Goal: Task Accomplishment & Management: Complete application form

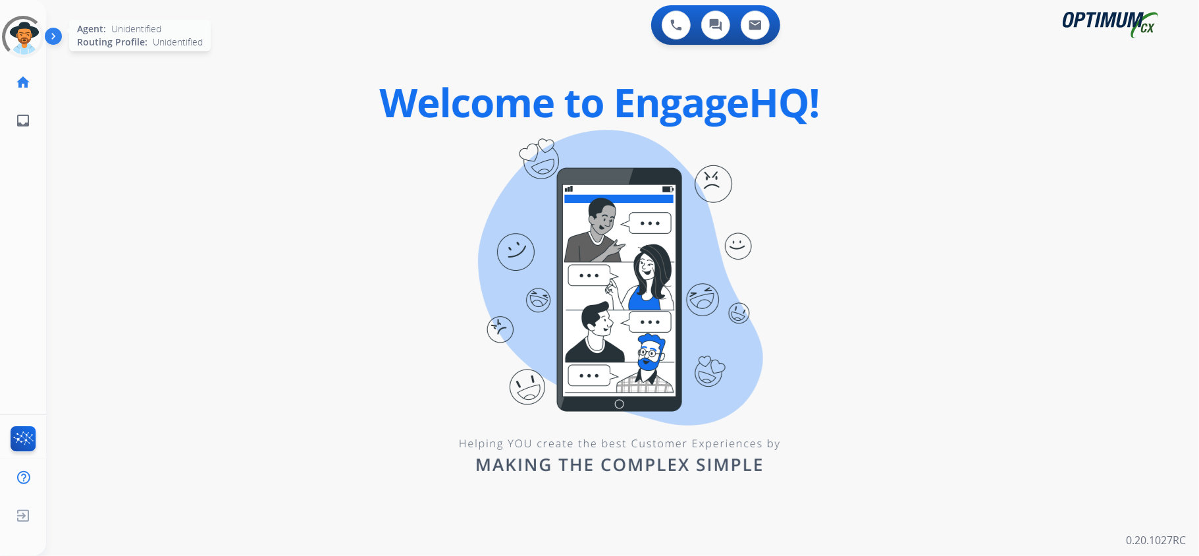
click at [24, 38] on div at bounding box center [23, 37] width 58 height 58
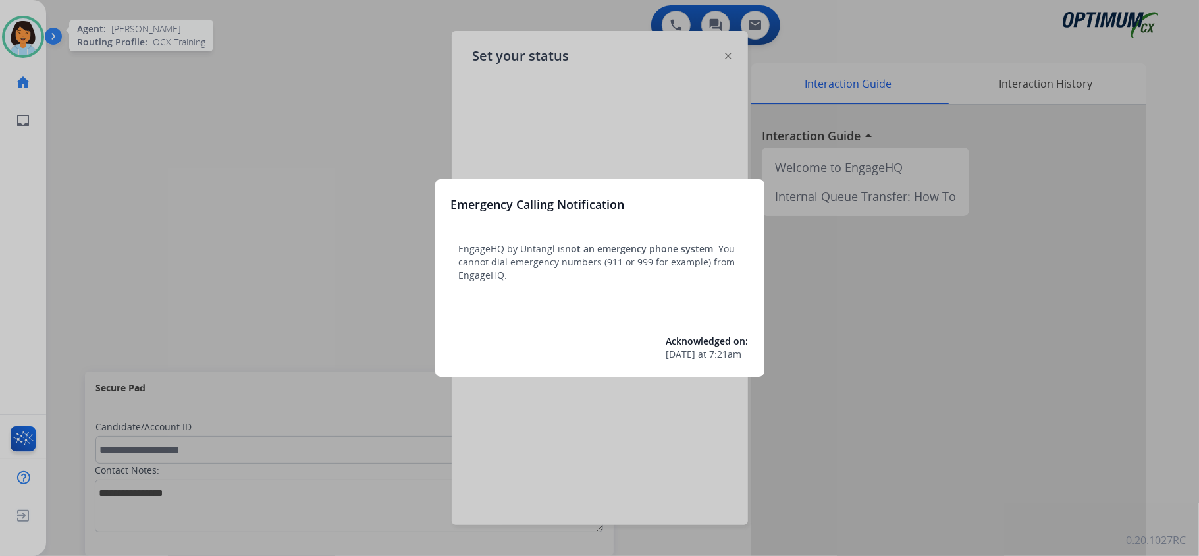
click at [675, 93] on div at bounding box center [599, 278] width 1199 height 556
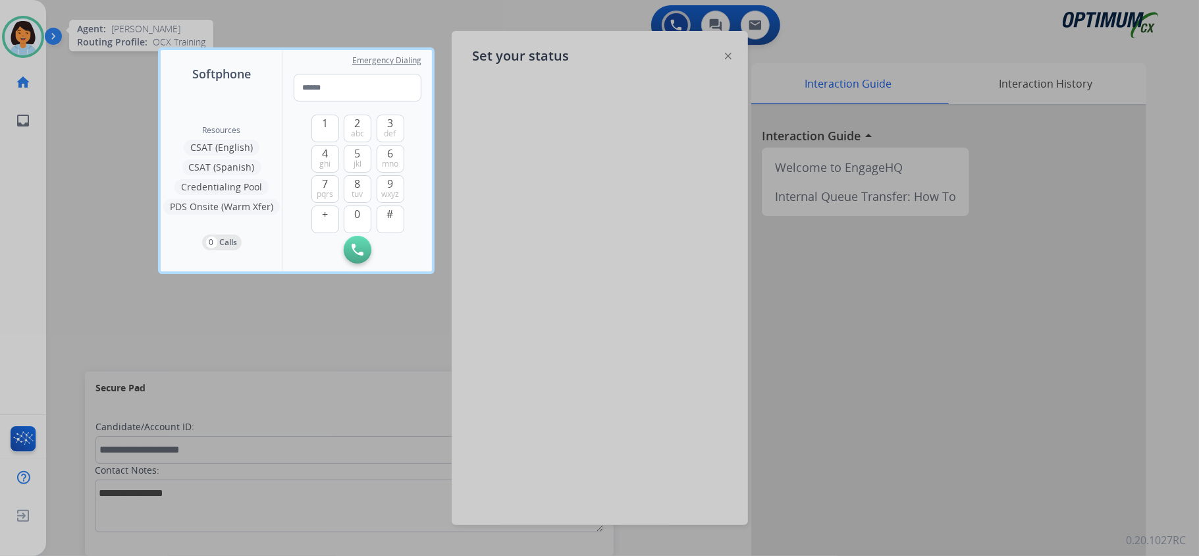
click at [528, 65] on div at bounding box center [599, 278] width 1199 height 556
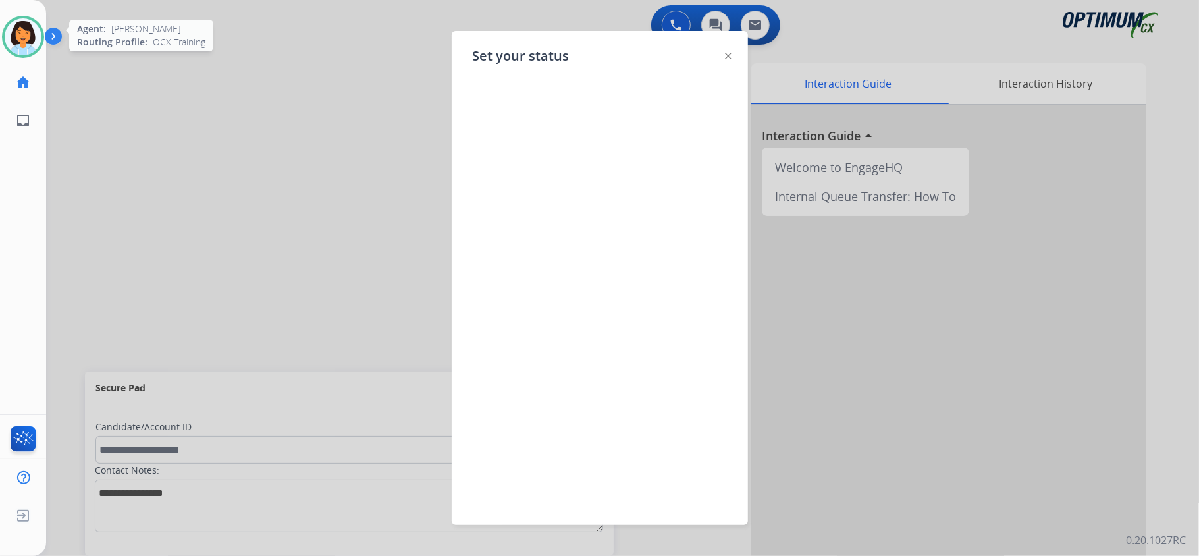
click at [529, 56] on span "Set your status" at bounding box center [521, 56] width 97 height 18
click at [729, 58] on img at bounding box center [728, 56] width 7 height 7
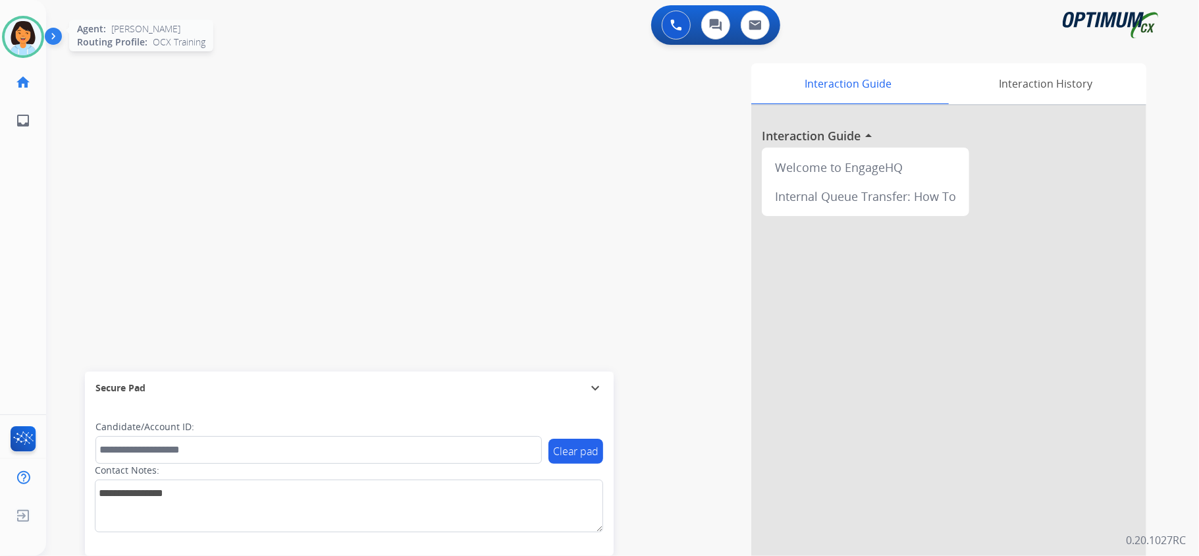
click at [11, 37] on img at bounding box center [23, 36] width 37 height 37
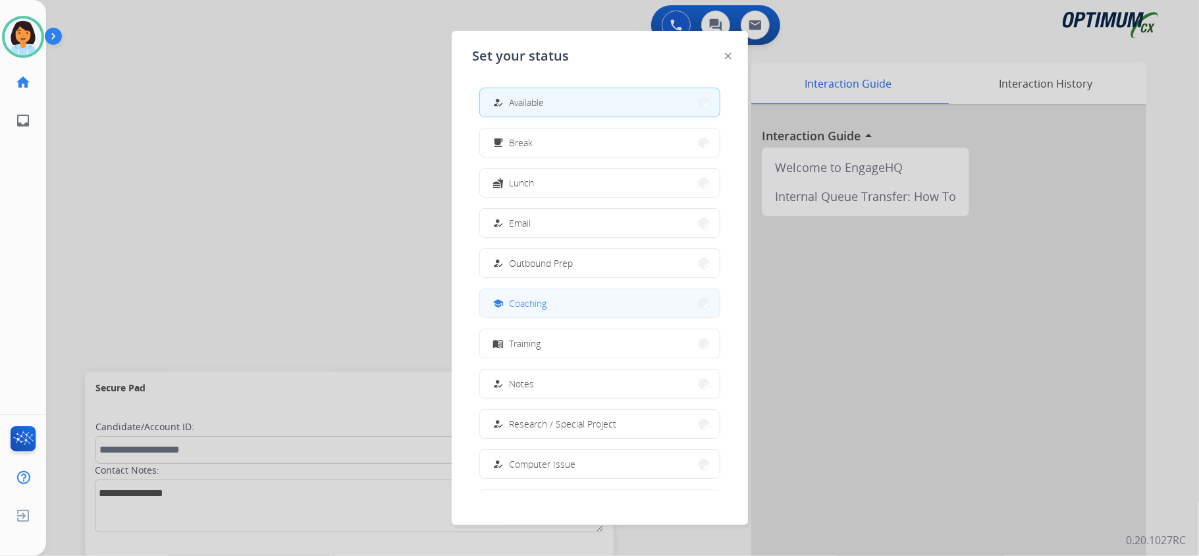
click at [586, 307] on button "school Coaching" at bounding box center [600, 303] width 240 height 28
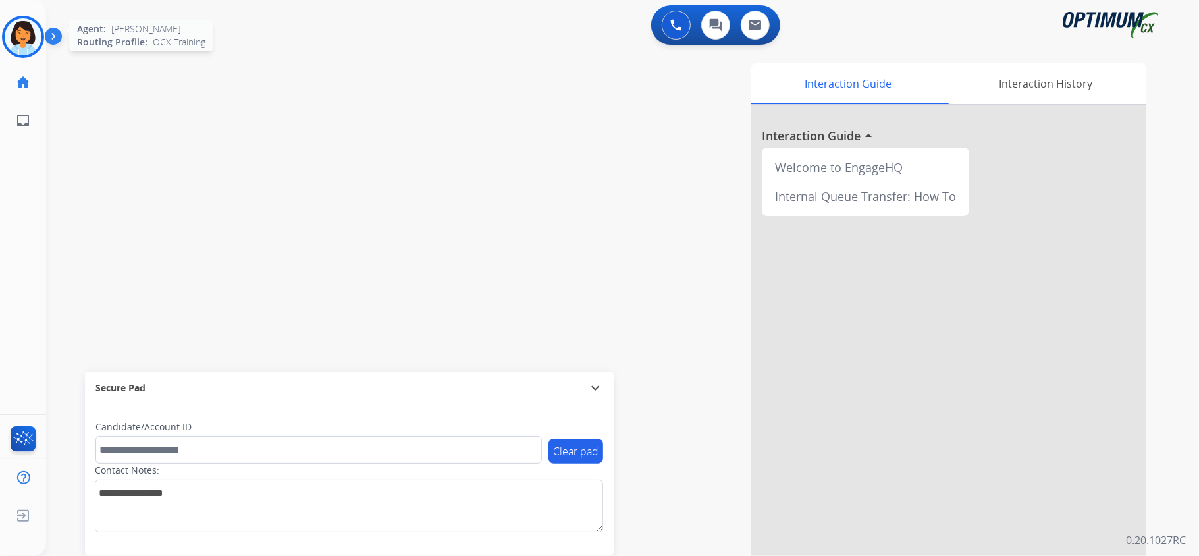
click at [32, 38] on img at bounding box center [23, 36] width 37 height 37
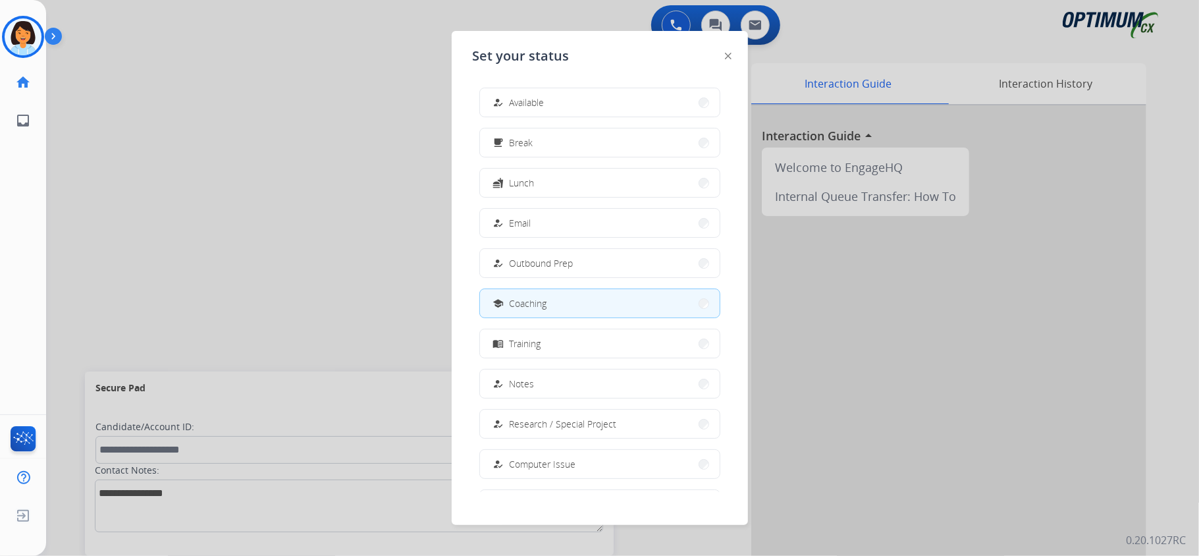
click at [129, 83] on div at bounding box center [599, 278] width 1199 height 556
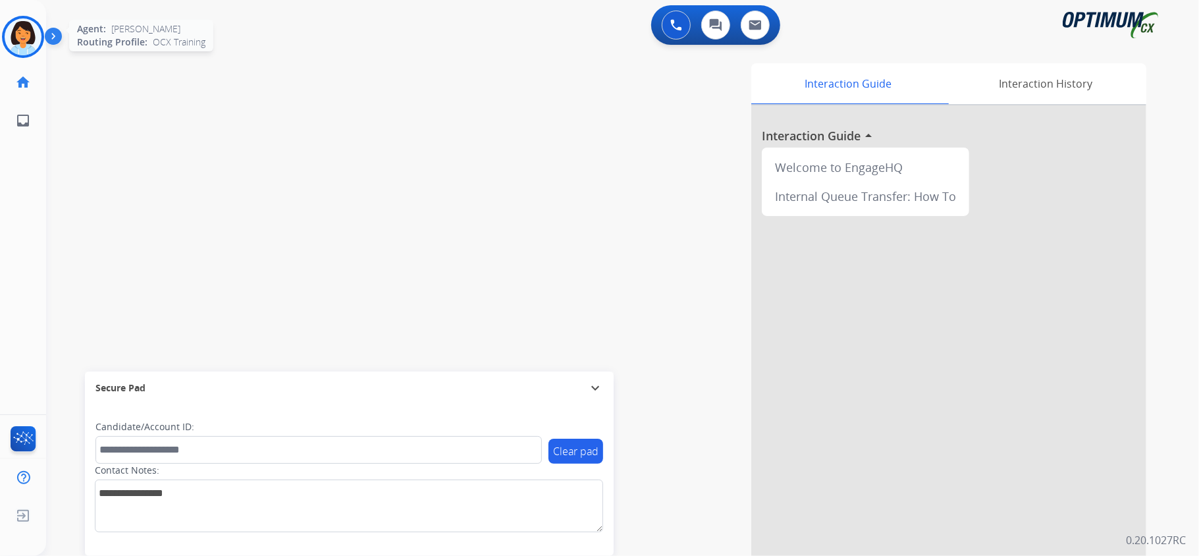
click at [19, 26] on img at bounding box center [23, 36] width 37 height 37
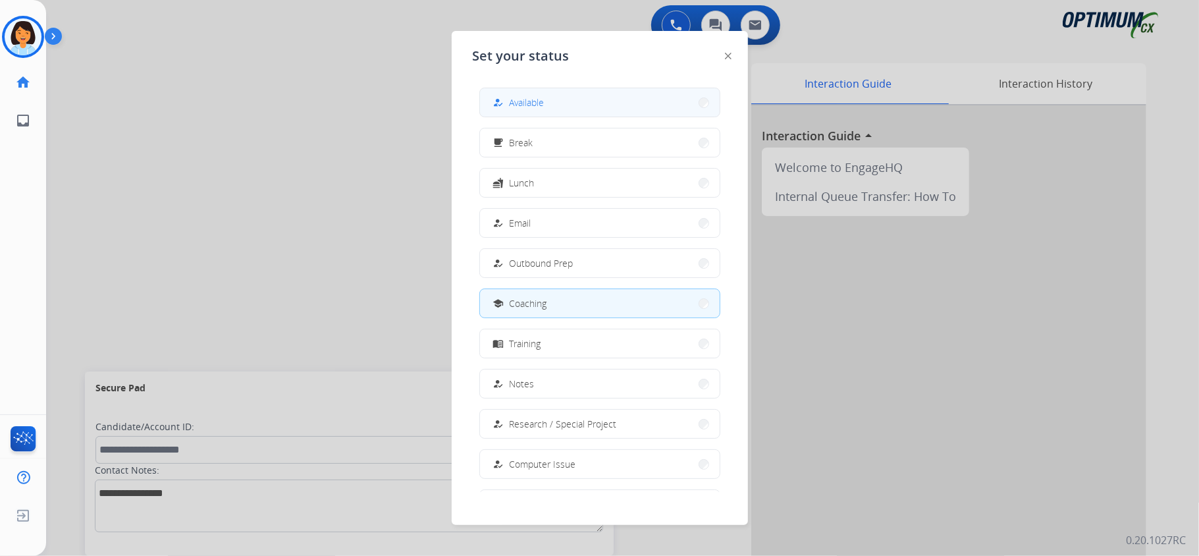
click at [513, 101] on span "Available" at bounding box center [526, 102] width 35 height 14
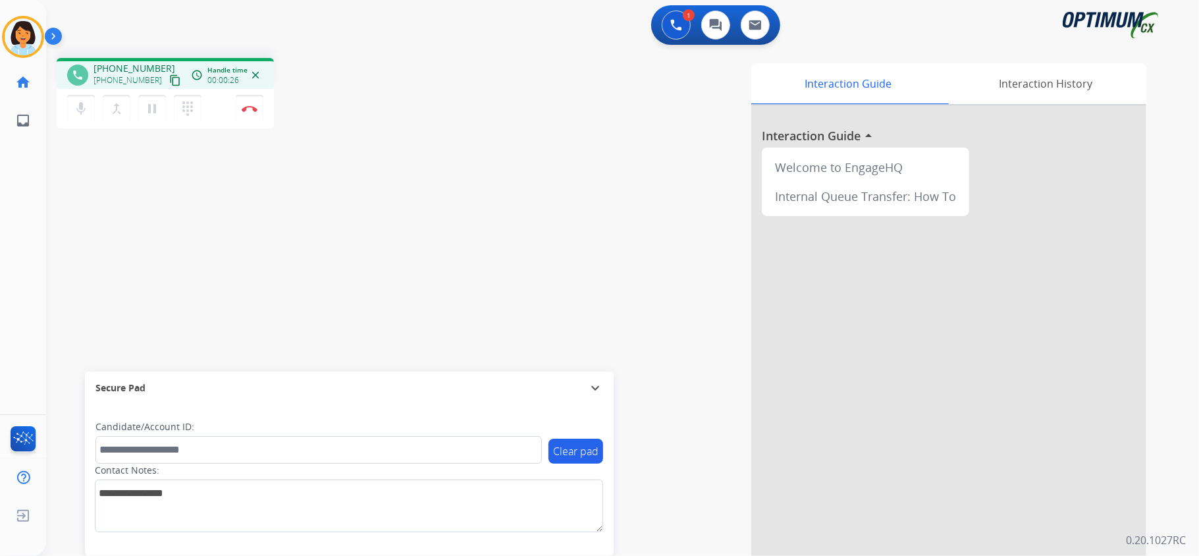
click at [494, 91] on div "Interaction Guide Interaction History Interaction Guide arrow_drop_up Welcome t…" at bounding box center [787, 329] width 717 height 533
click at [169, 84] on mat-icon "content_copy" at bounding box center [175, 80] width 12 height 12
click at [246, 111] on img at bounding box center [250, 108] width 16 height 7
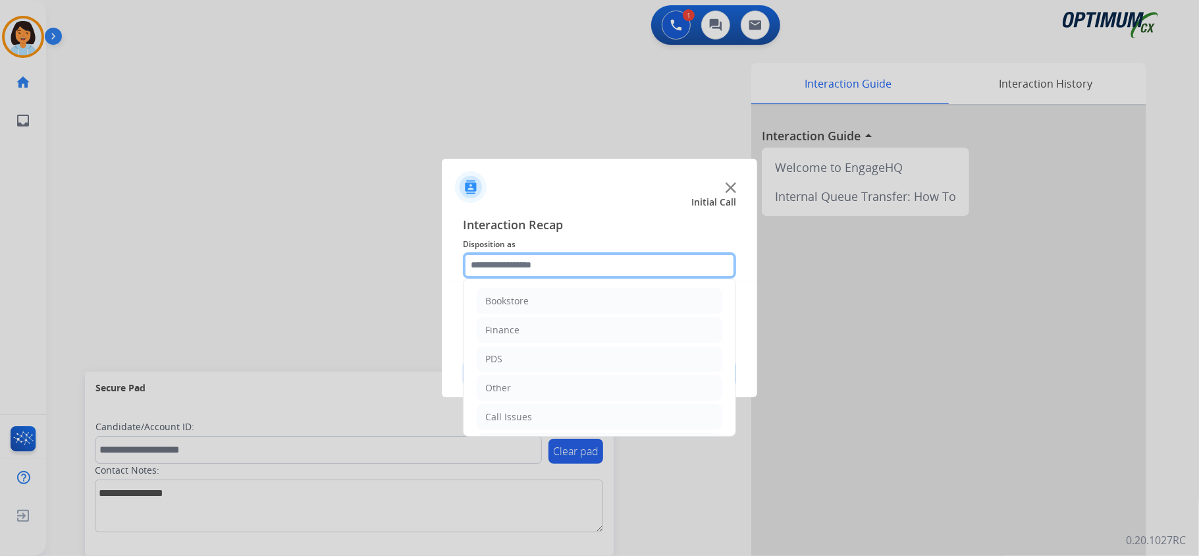
click at [607, 263] on input "text" at bounding box center [599, 265] width 273 height 26
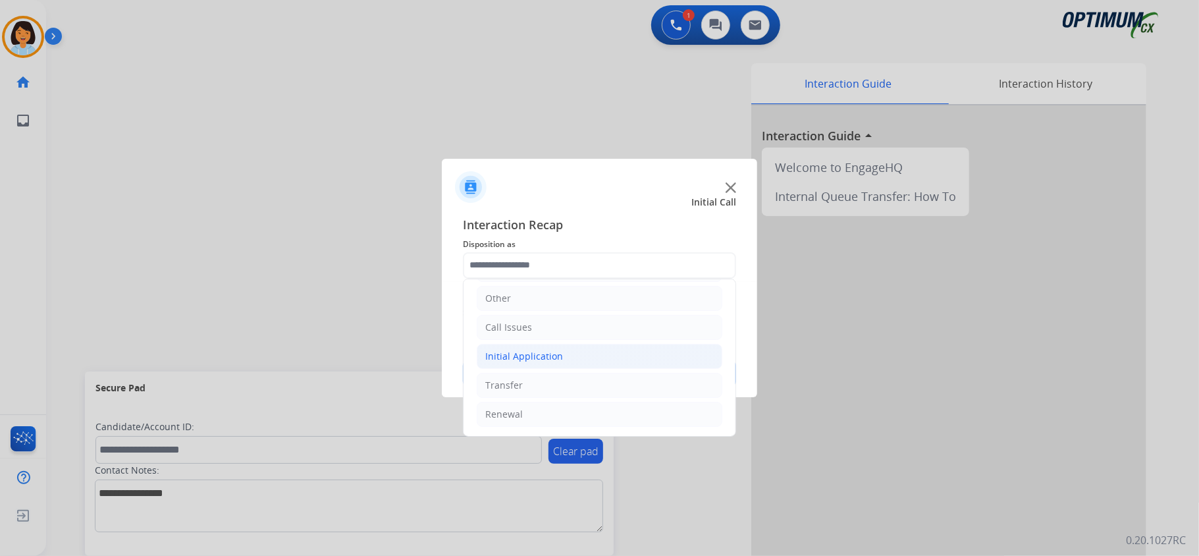
click at [561, 348] on li "Initial Application" at bounding box center [600, 356] width 246 height 25
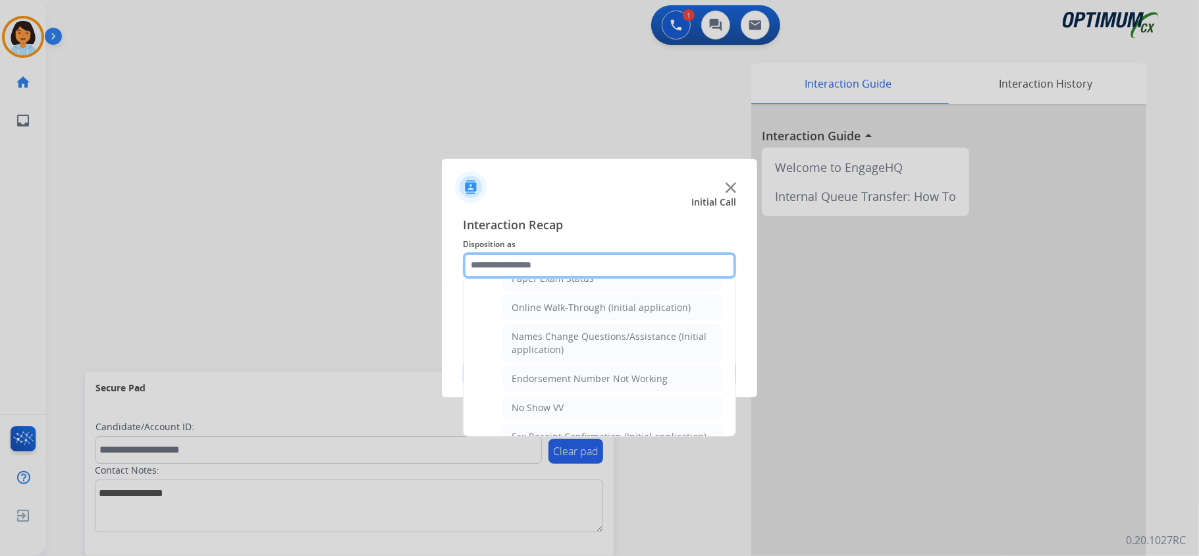
scroll to position [267, 0]
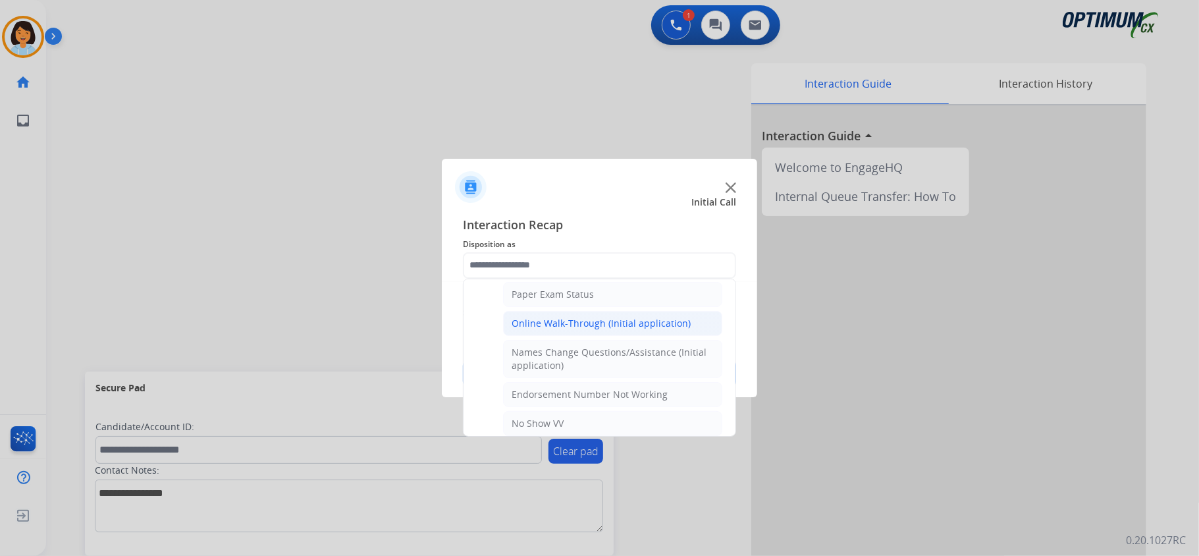
click at [669, 330] on div "Online Walk-Through (Initial application)" at bounding box center [600, 323] width 179 height 13
type input "**********"
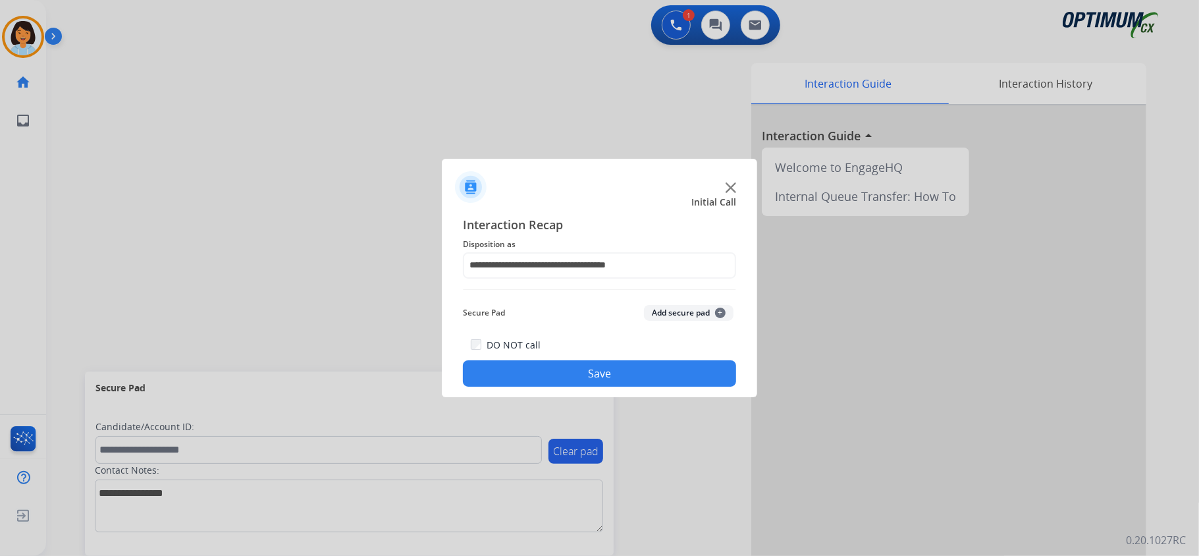
click at [625, 369] on button "Save" at bounding box center [599, 373] width 273 height 26
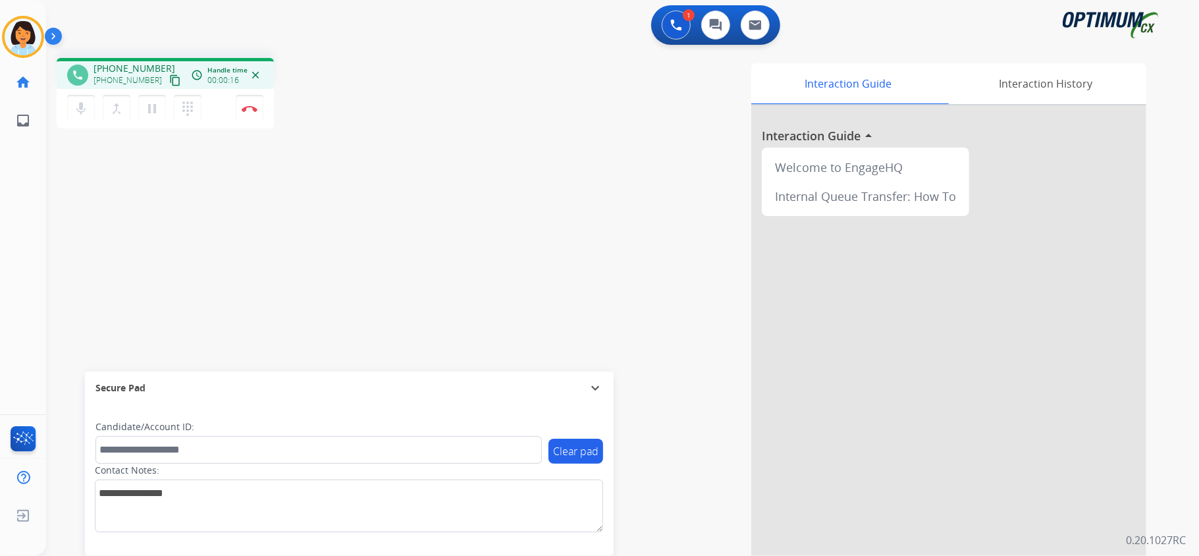
click at [169, 82] on mat-icon "content_copy" at bounding box center [175, 80] width 12 height 12
click at [169, 78] on mat-icon "content_copy" at bounding box center [175, 80] width 12 height 12
click at [249, 103] on button "Disconnect" at bounding box center [250, 109] width 28 height 28
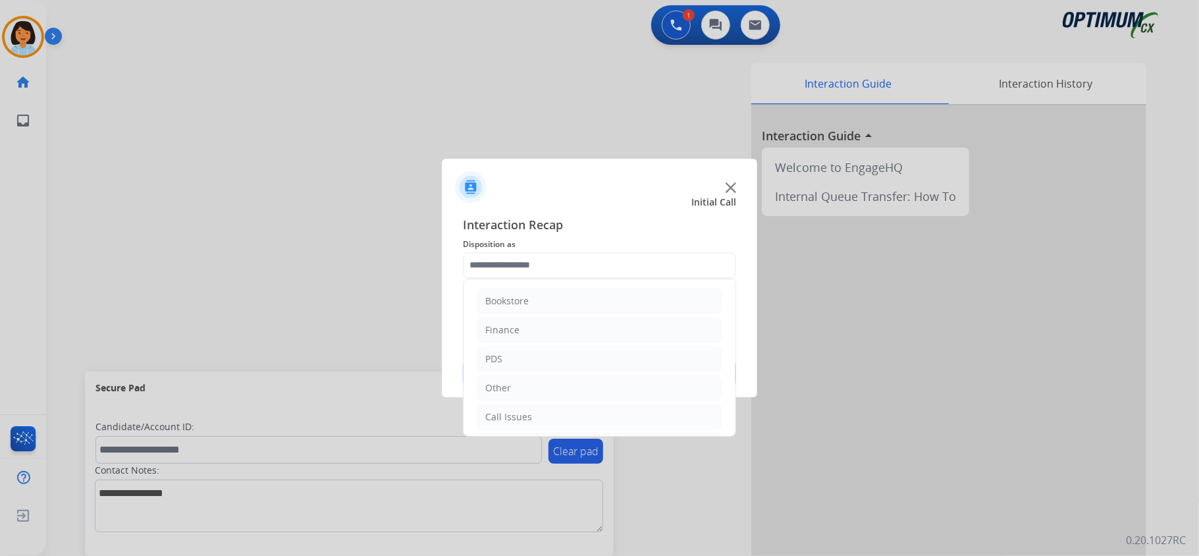
click at [602, 325] on li "Finance" at bounding box center [600, 329] width 246 height 25
click at [507, 332] on div "Finance" at bounding box center [502, 329] width 34 height 13
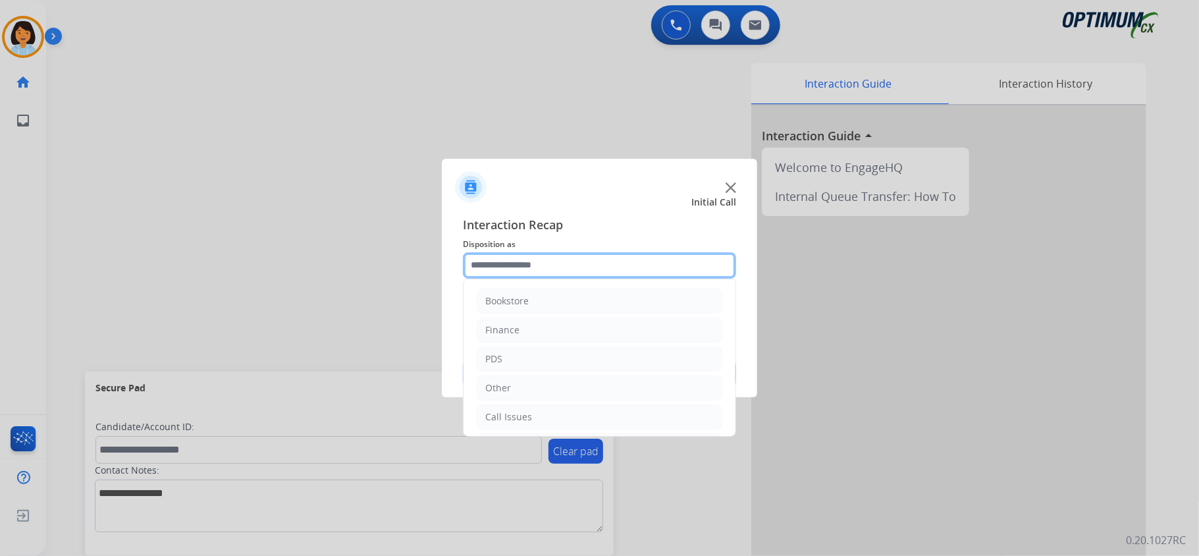
scroll to position [93, 0]
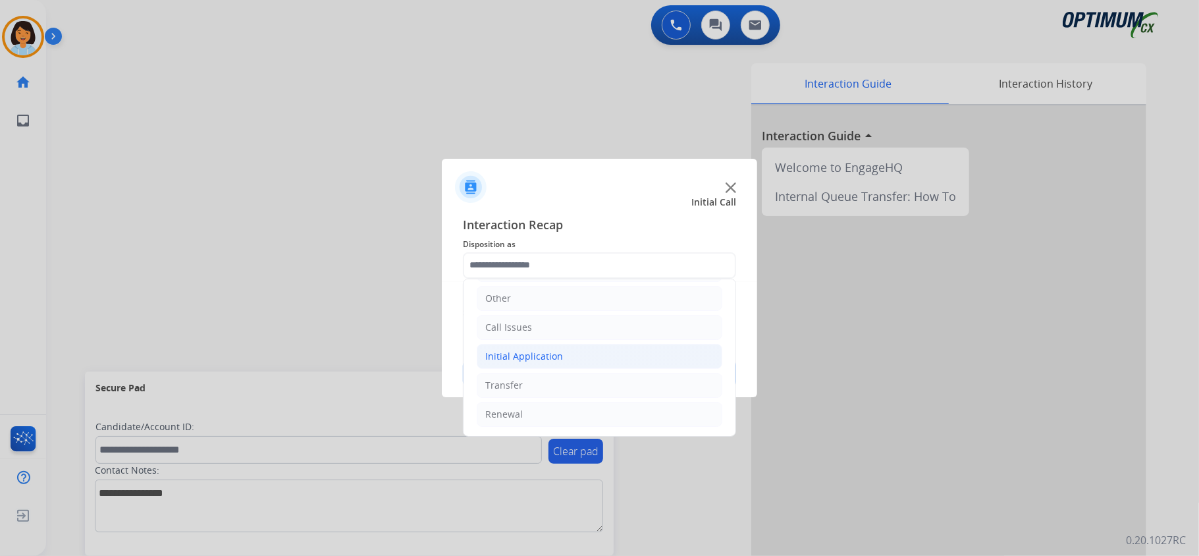
click at [525, 357] on div "Initial Application" at bounding box center [524, 356] width 78 height 13
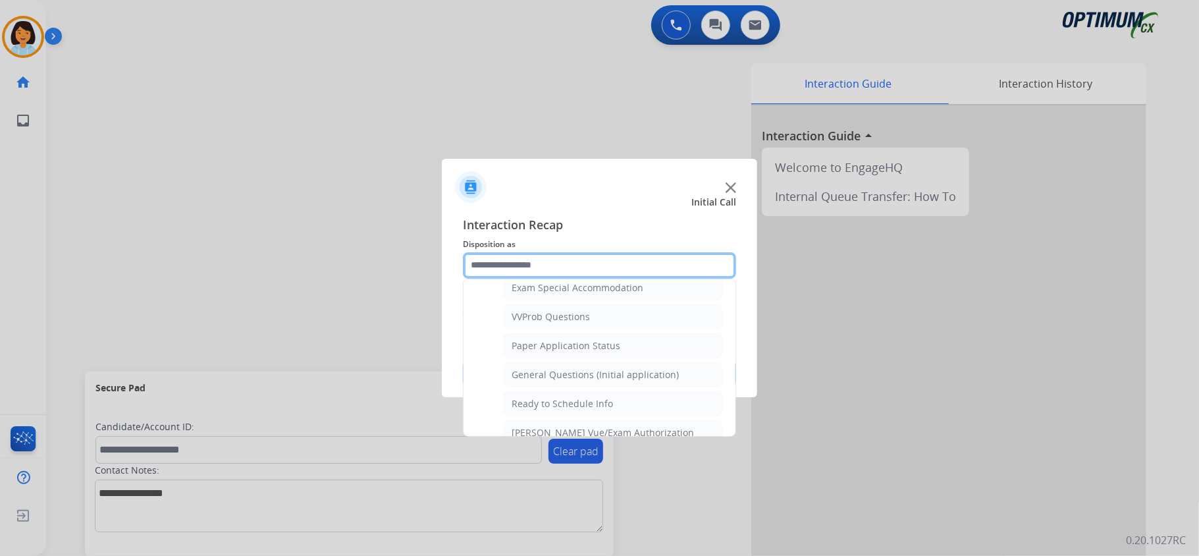
scroll to position [741, 0]
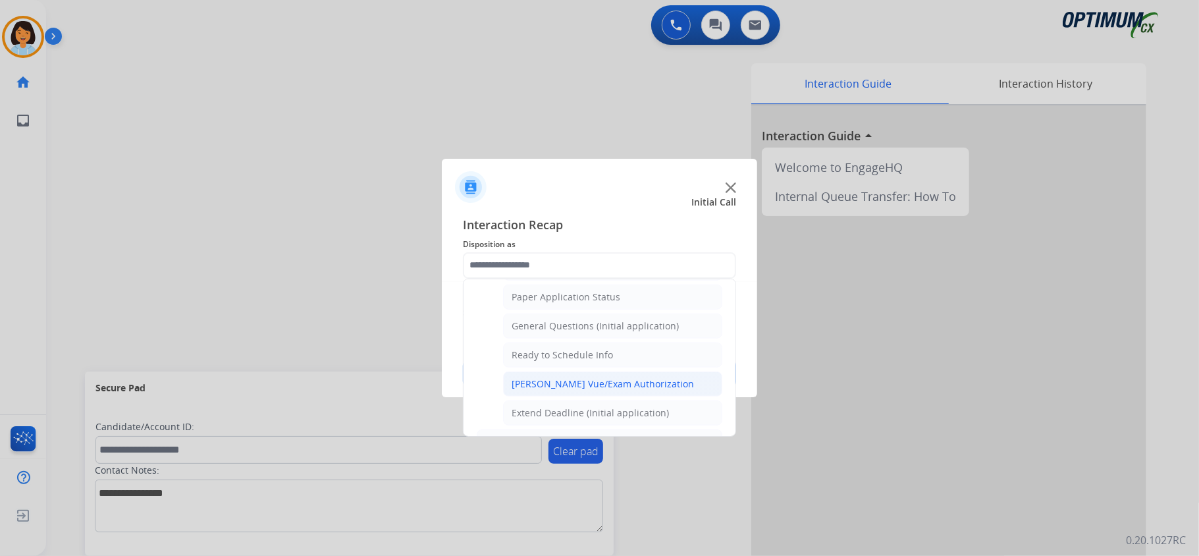
click at [658, 396] on li "[PERSON_NAME] Vue/Exam Authorization" at bounding box center [612, 383] width 219 height 25
type input "**********"
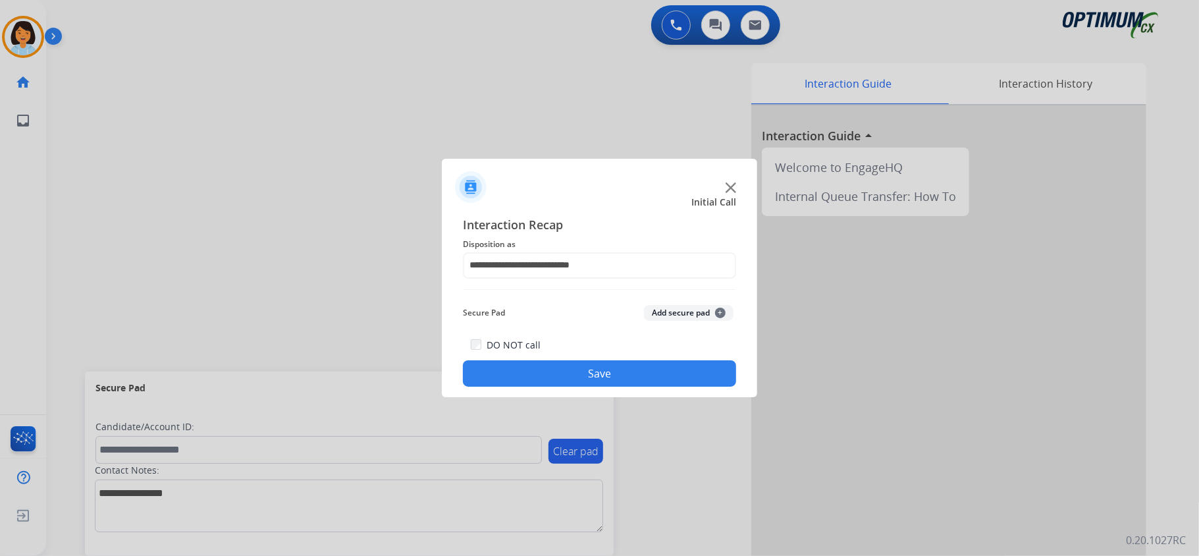
click at [640, 366] on button "Save" at bounding box center [599, 373] width 273 height 26
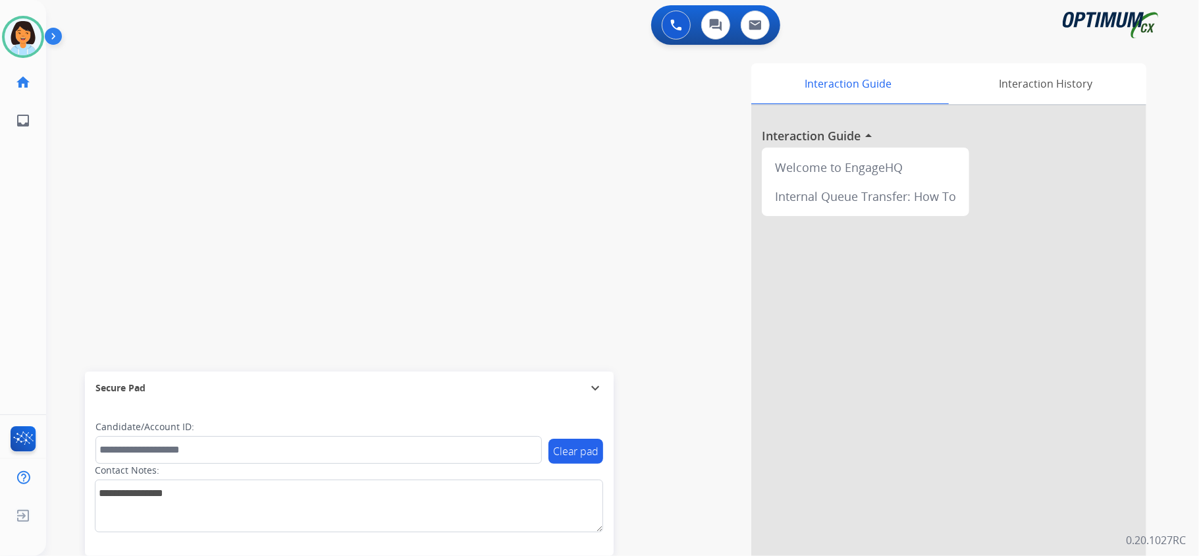
click at [825, 371] on div at bounding box center [948, 350] width 395 height 491
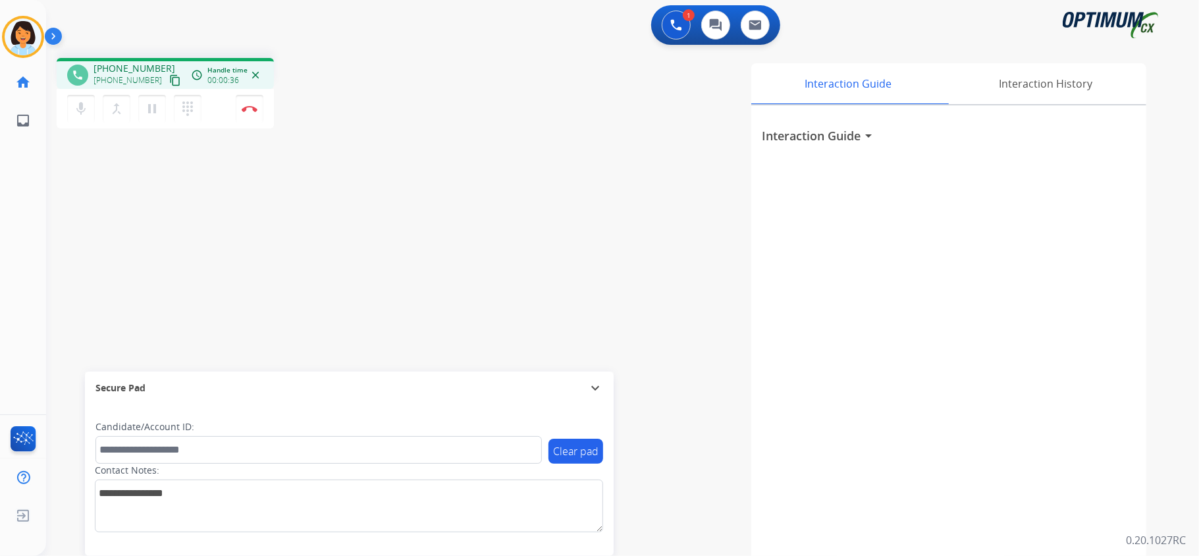
click at [169, 80] on mat-icon "content_copy" at bounding box center [175, 80] width 12 height 12
click at [169, 76] on div "phone [PHONE_NUMBER] [PHONE_NUMBER] content_copy access_time Call metrics Queue…" at bounding box center [165, 75] width 196 height 12
click at [169, 80] on mat-icon "content_copy" at bounding box center [175, 80] width 12 height 12
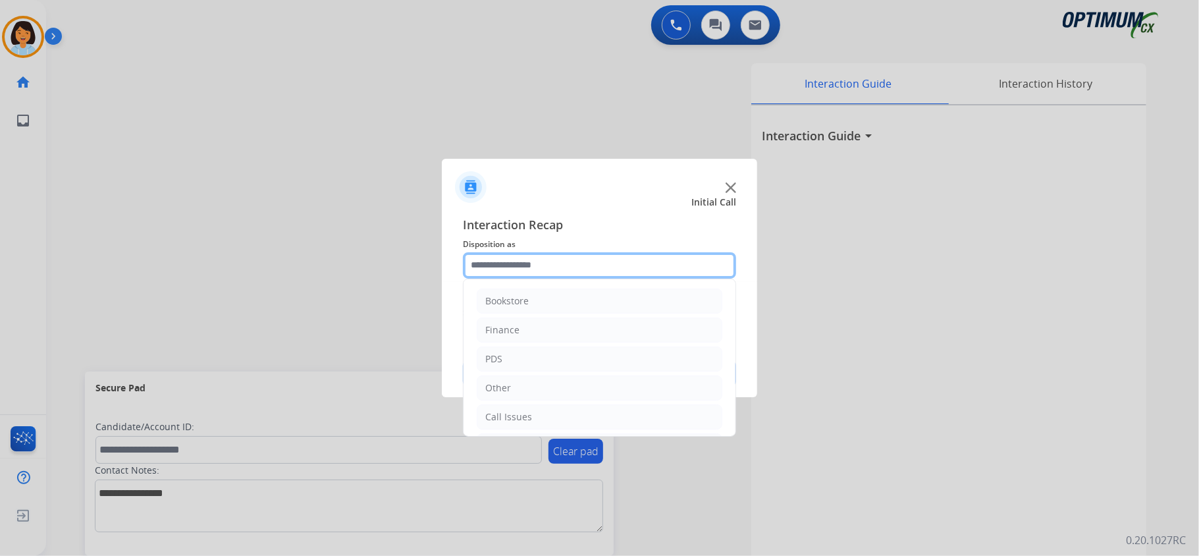
click at [682, 253] on input "text" at bounding box center [599, 265] width 273 height 26
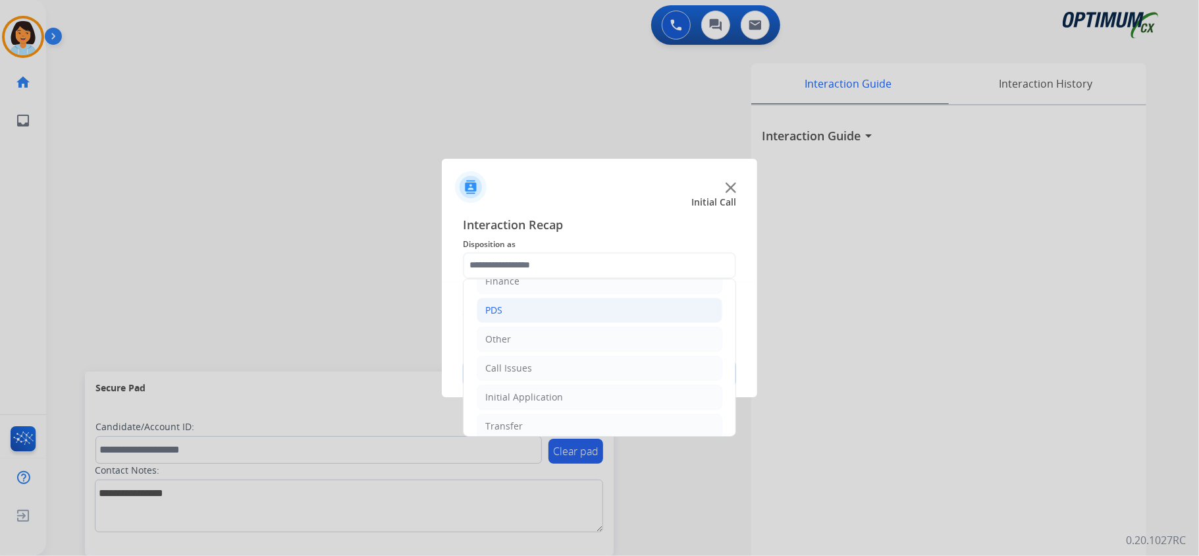
click at [542, 316] on li "PDS" at bounding box center [600, 310] width 246 height 25
drag, startPoint x: 724, startPoint y: 317, endPoint x: 725, endPoint y: 374, distance: 56.6
click at [725, 374] on div "Bookstore Finance PDS Application - Status (Staff Review under 45 days) Names C…" at bounding box center [599, 357] width 273 height 158
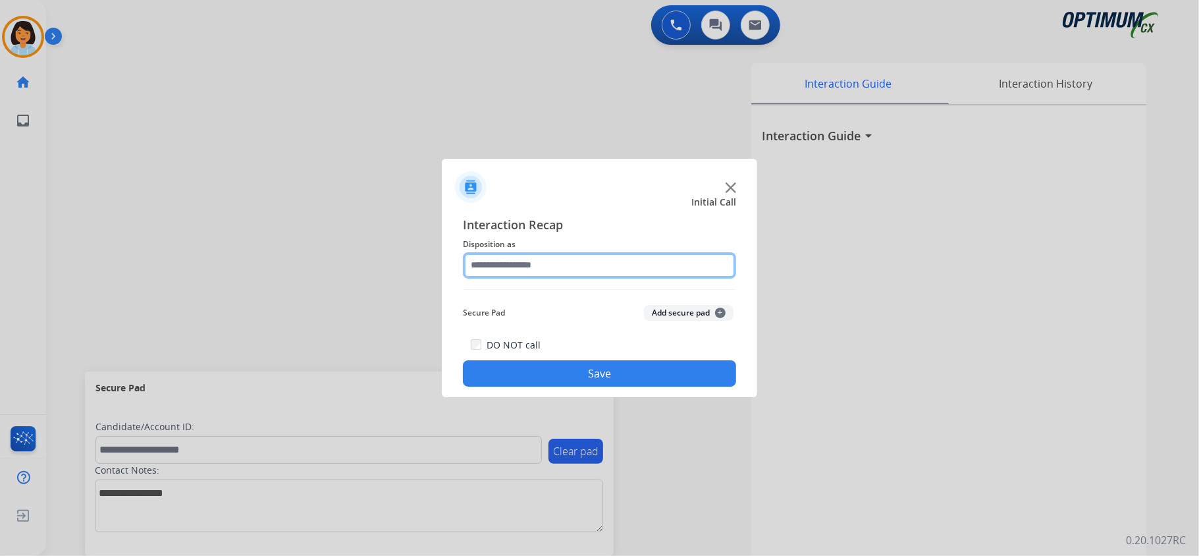
click at [666, 267] on input "text" at bounding box center [599, 265] width 273 height 26
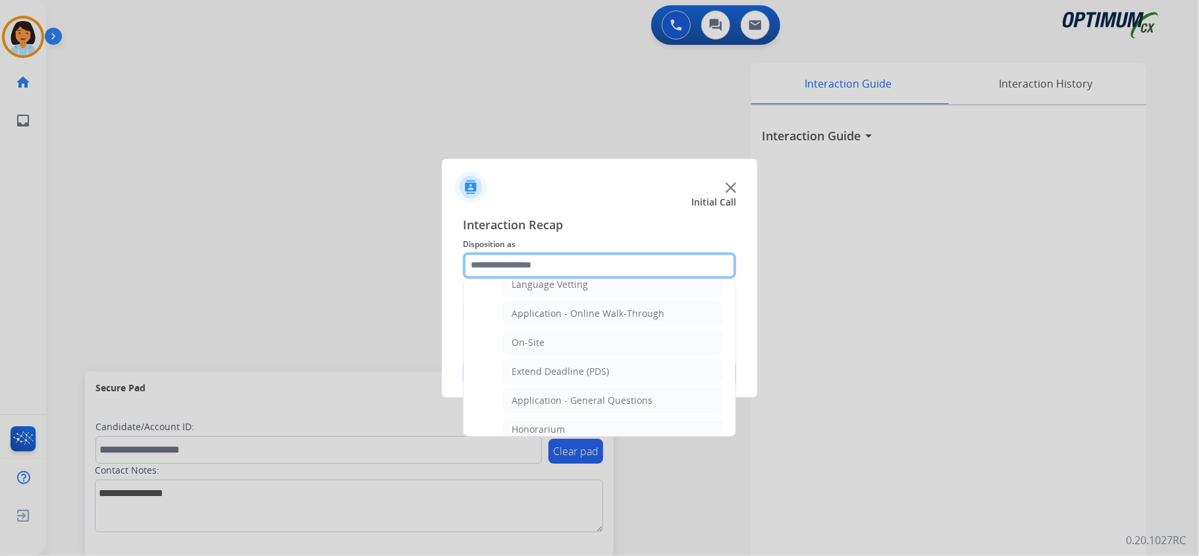
scroll to position [307, 0]
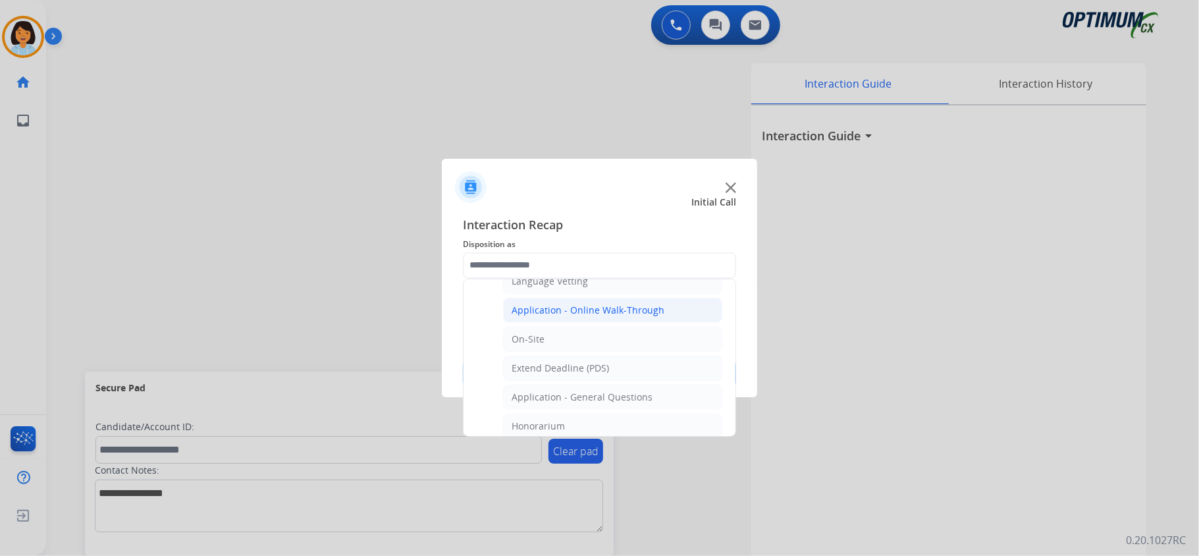
click at [628, 317] on div "Application - Online Walk-Through" at bounding box center [587, 309] width 153 height 13
type input "**********"
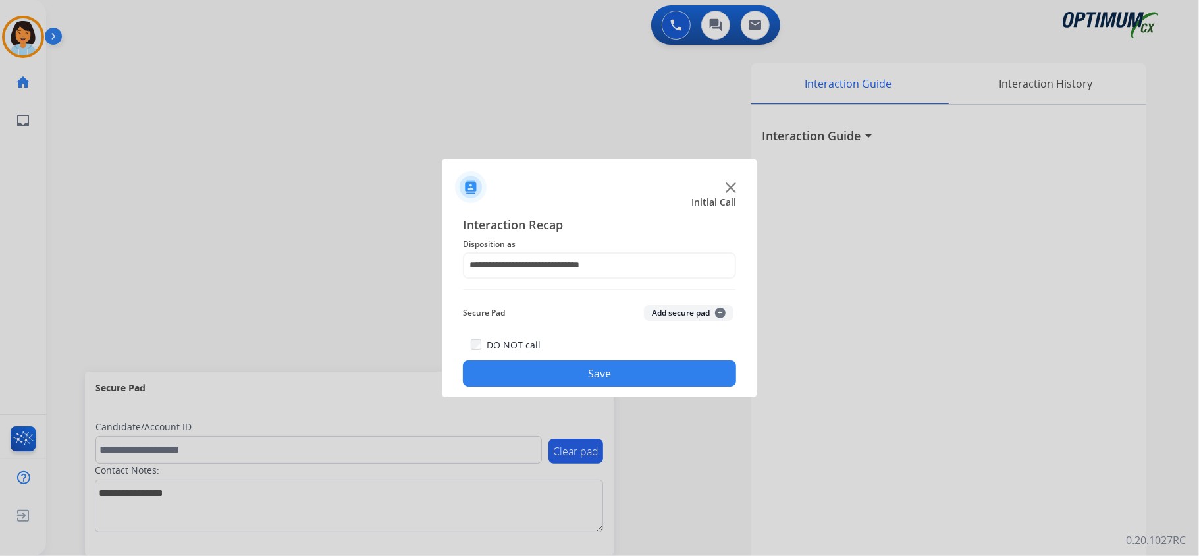
click at [629, 367] on button "Save" at bounding box center [599, 373] width 273 height 26
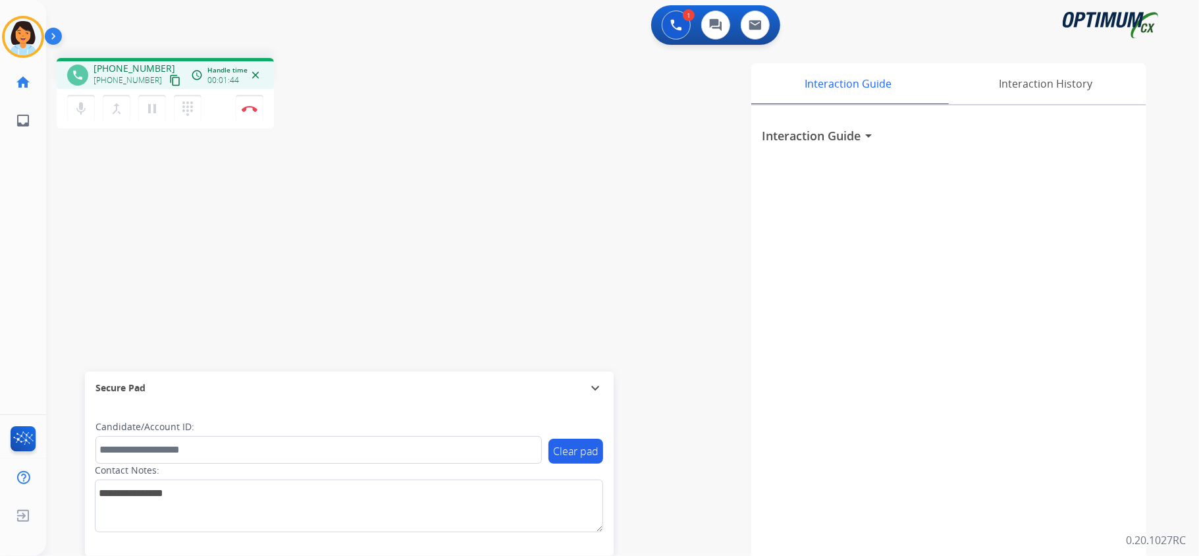
click at [169, 82] on mat-icon "content_copy" at bounding box center [175, 80] width 12 height 12
click at [251, 109] on img at bounding box center [250, 108] width 16 height 7
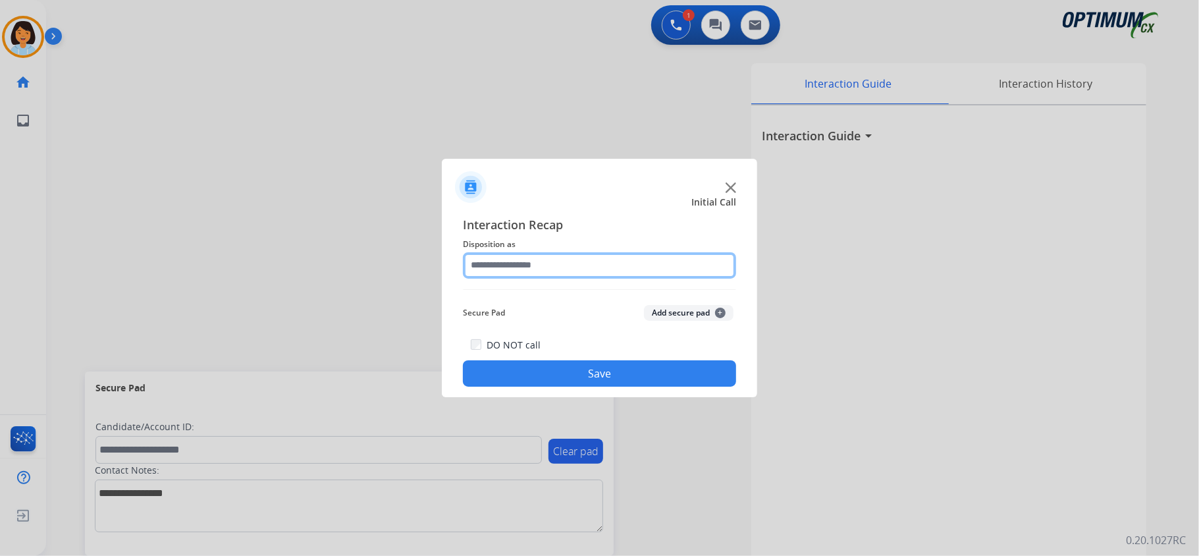
click at [621, 262] on input "text" at bounding box center [599, 265] width 273 height 26
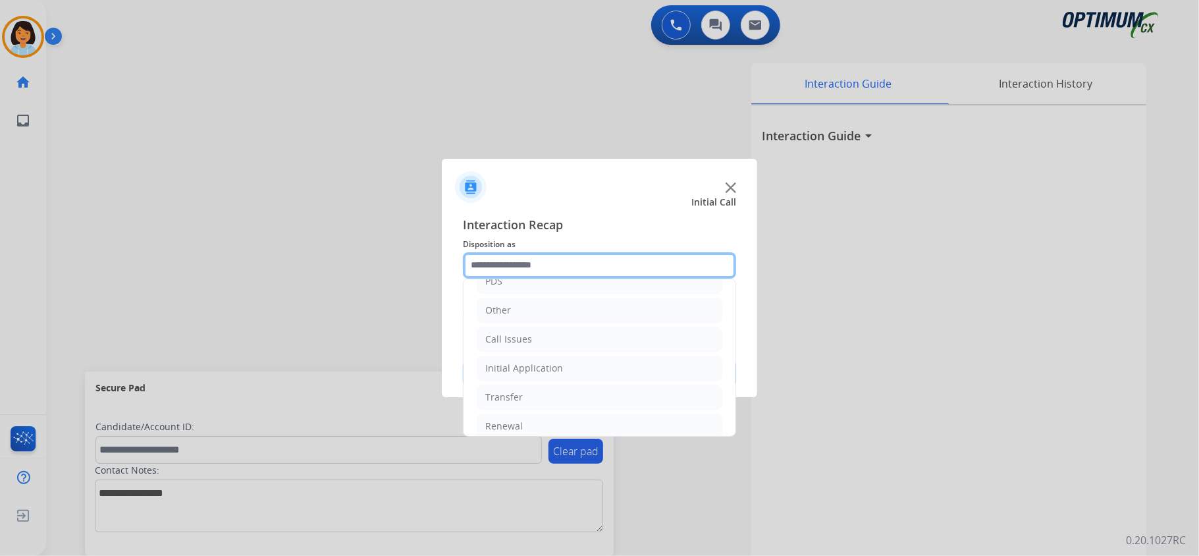
scroll to position [87, 0]
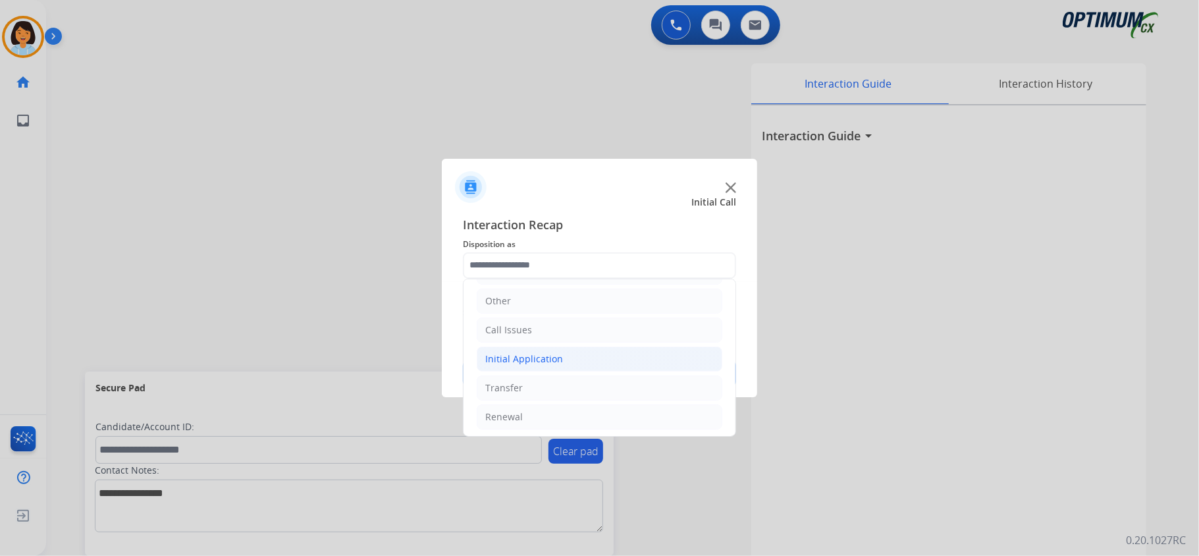
click at [538, 359] on div "Initial Application" at bounding box center [524, 358] width 78 height 13
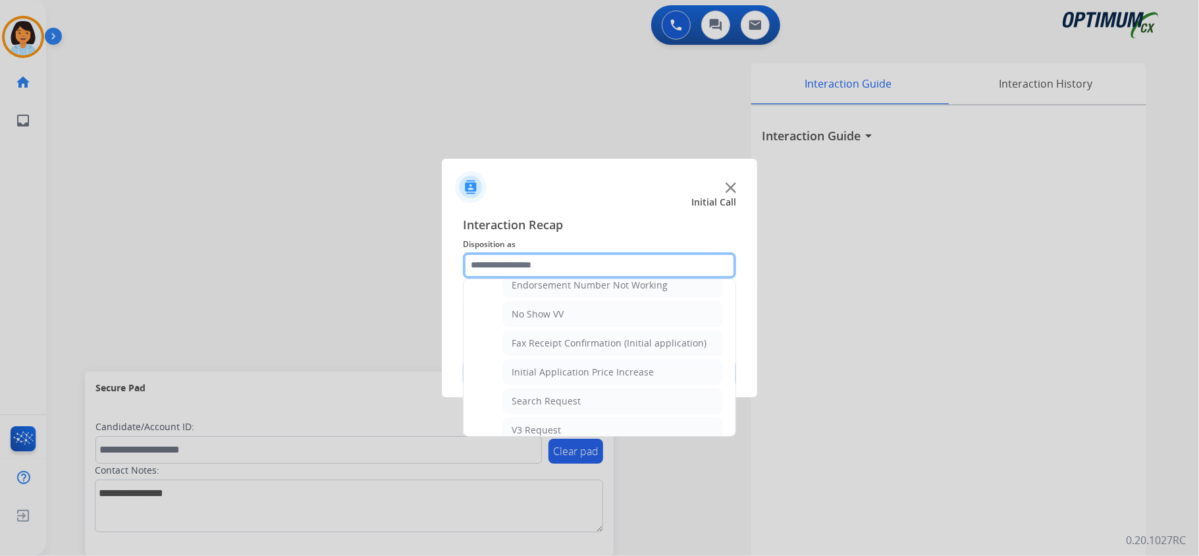
scroll to position [305, 0]
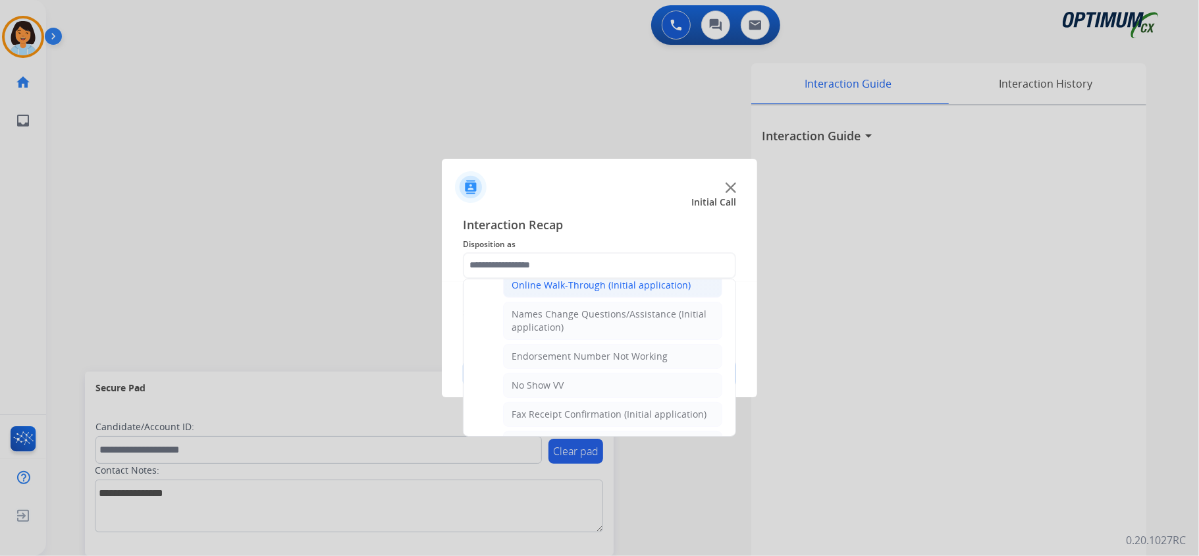
click at [616, 282] on div "Online Walk-Through (Initial application)" at bounding box center [600, 284] width 179 height 13
type input "**********"
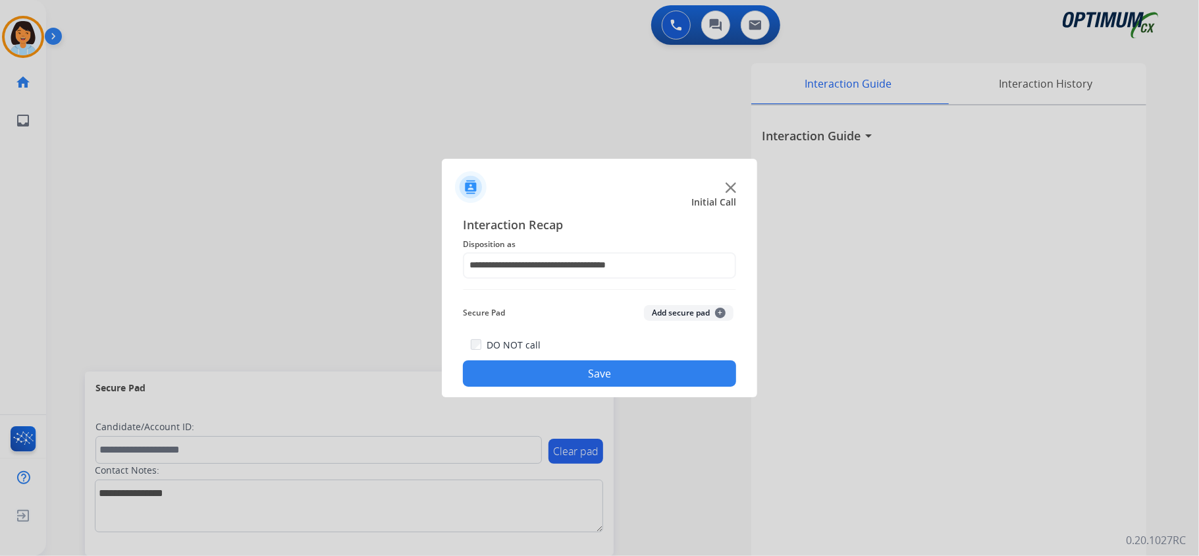
click at [590, 378] on button "Save" at bounding box center [599, 373] width 273 height 26
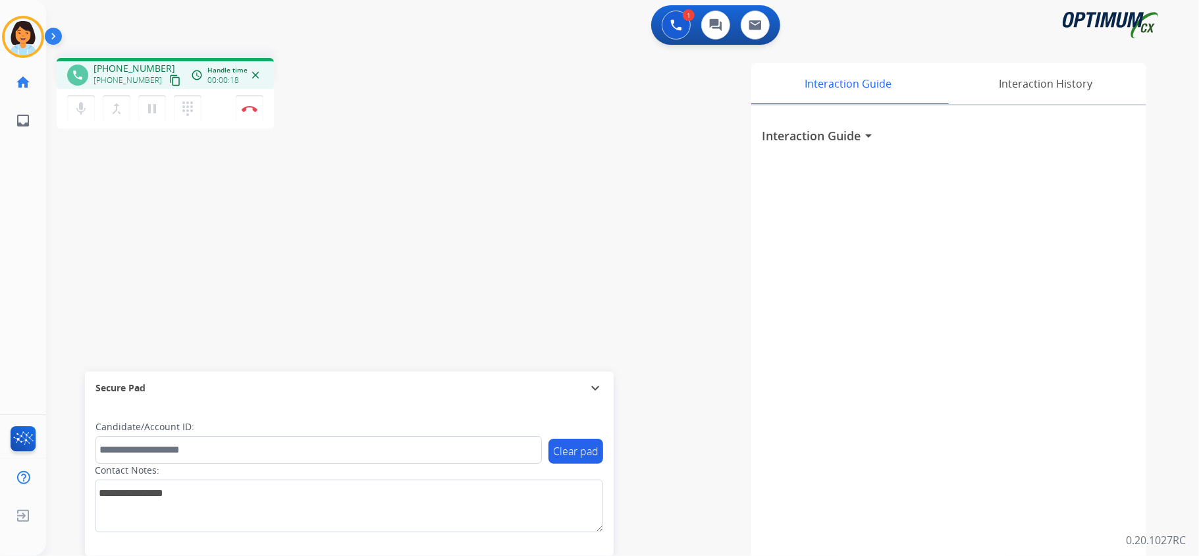
click at [169, 80] on mat-icon "content_copy" at bounding box center [175, 80] width 12 height 12
click at [246, 105] on img at bounding box center [250, 108] width 16 height 7
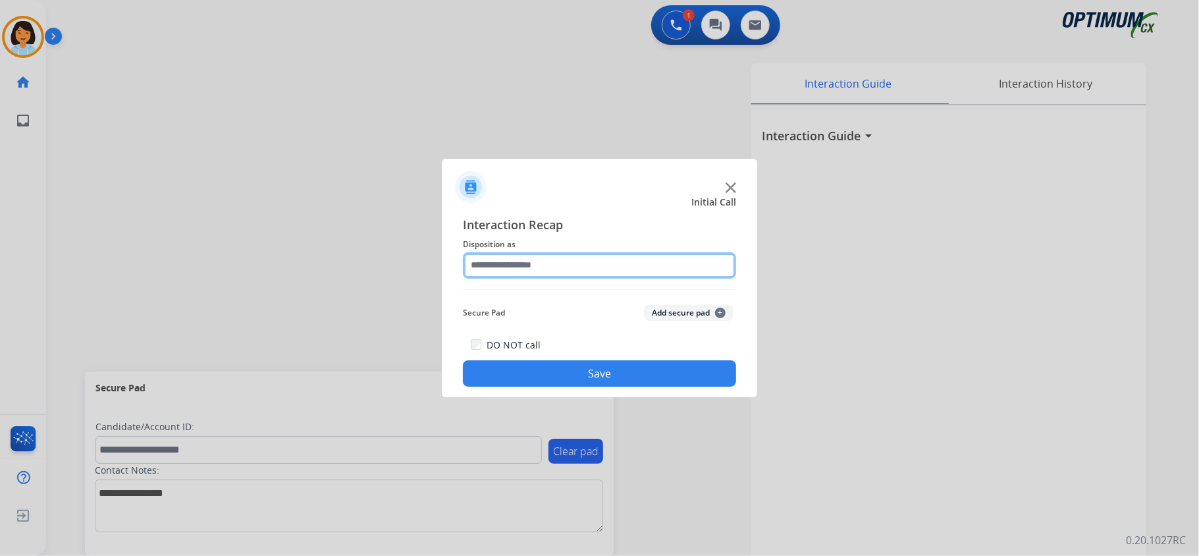
click at [636, 263] on input "text" at bounding box center [599, 265] width 273 height 26
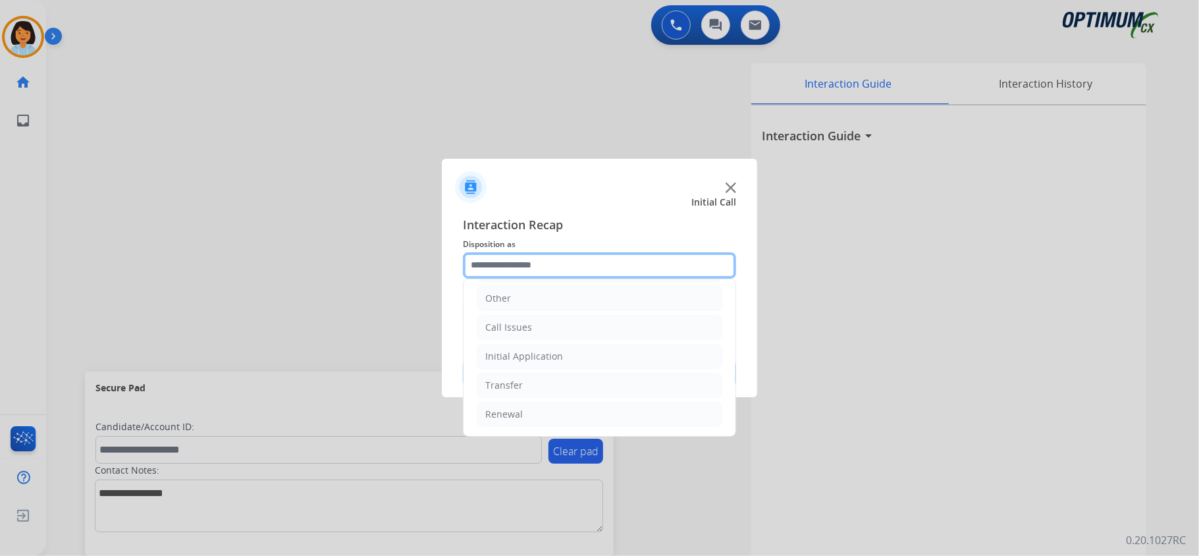
scroll to position [93, 0]
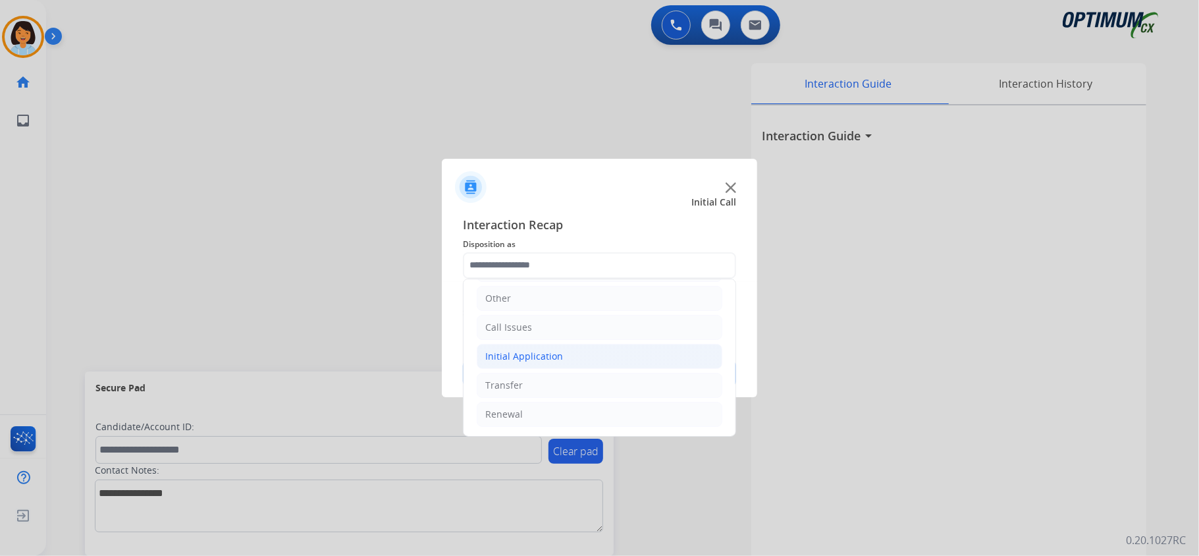
click at [591, 349] on li "Initial Application" at bounding box center [600, 356] width 246 height 25
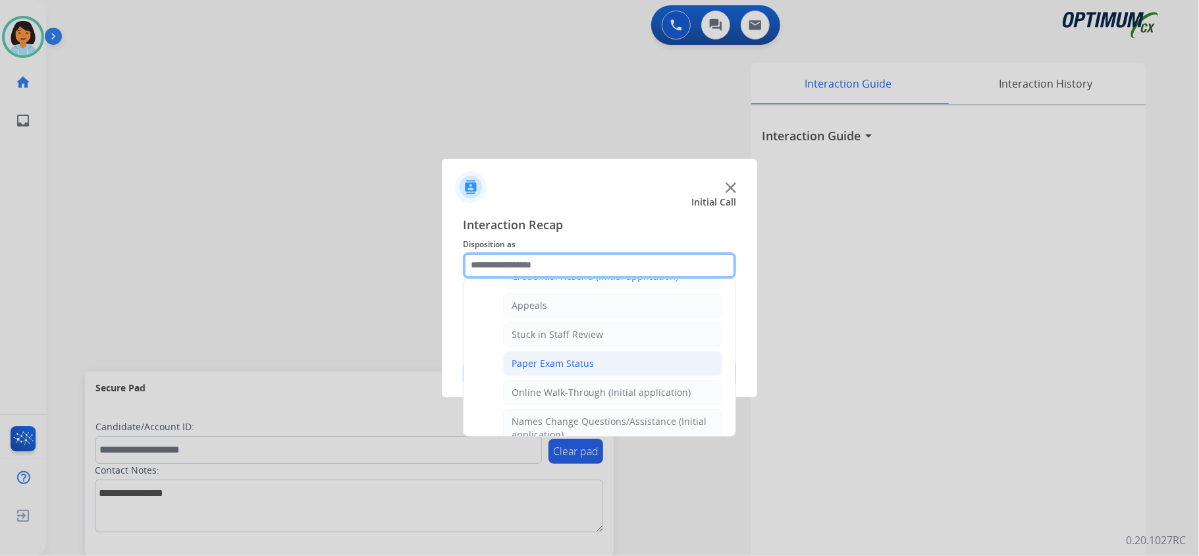
scroll to position [230, 0]
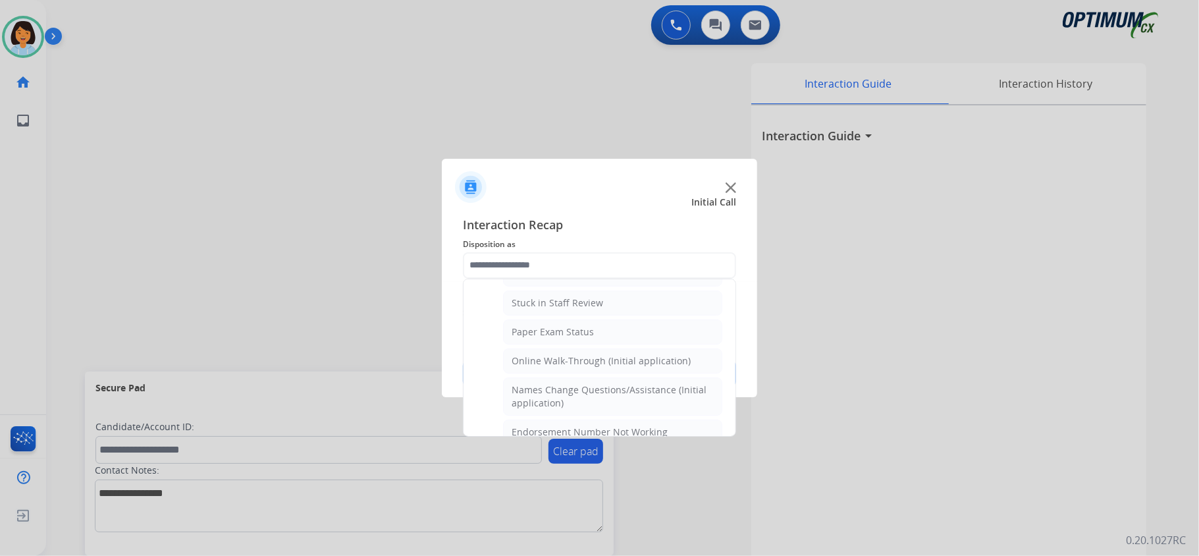
click at [586, 358] on li "Online Walk-Through (Initial application)" at bounding box center [612, 360] width 219 height 25
type input "**********"
click at [586, 358] on div "DO NOT call Save" at bounding box center [599, 361] width 273 height 50
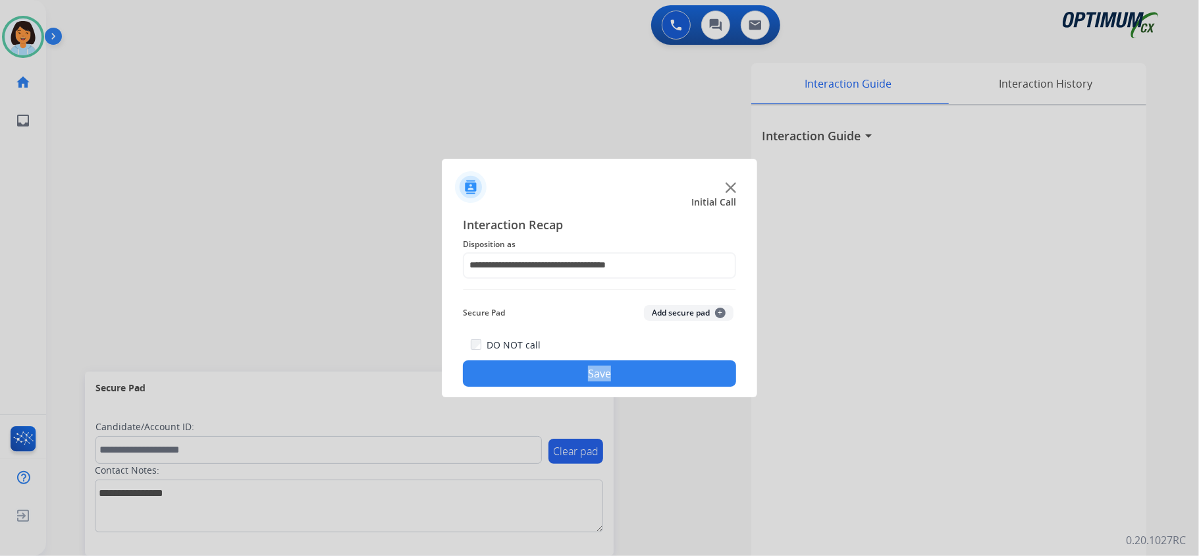
click at [594, 367] on button "Save" at bounding box center [599, 373] width 273 height 26
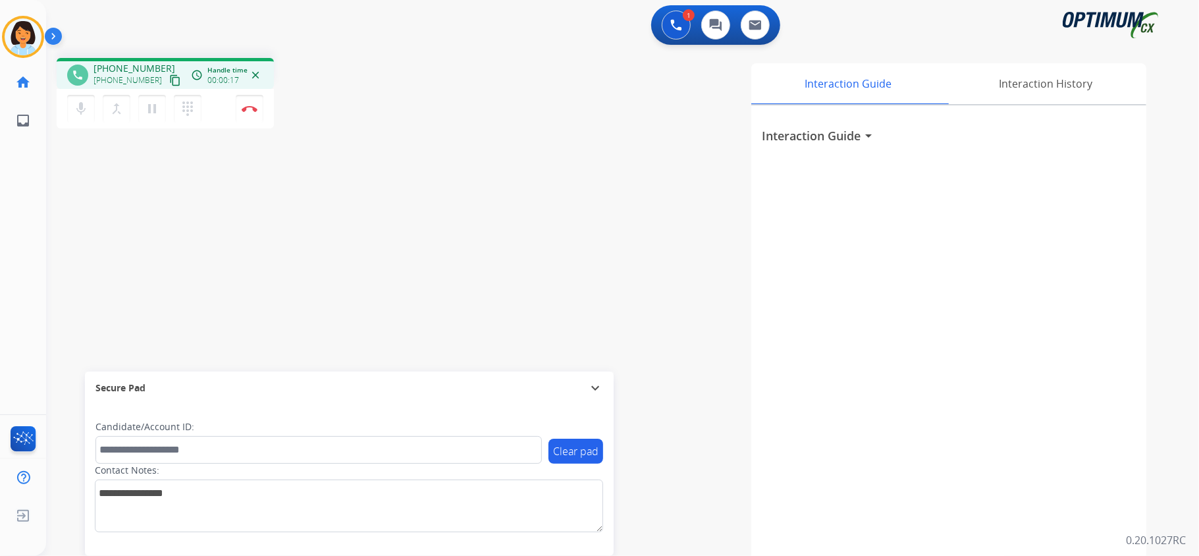
click at [169, 80] on mat-icon "content_copy" at bounding box center [175, 80] width 12 height 12
click at [169, 82] on mat-icon "content_copy" at bounding box center [175, 80] width 12 height 12
click at [246, 103] on button "Disconnect" at bounding box center [250, 109] width 28 height 28
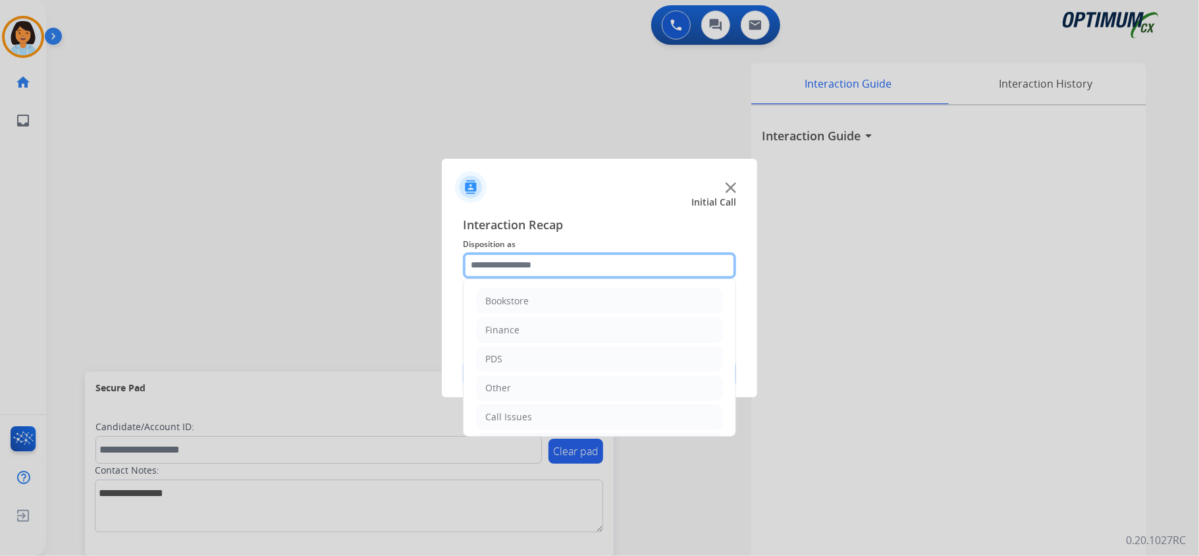
click at [665, 267] on input "text" at bounding box center [599, 265] width 273 height 26
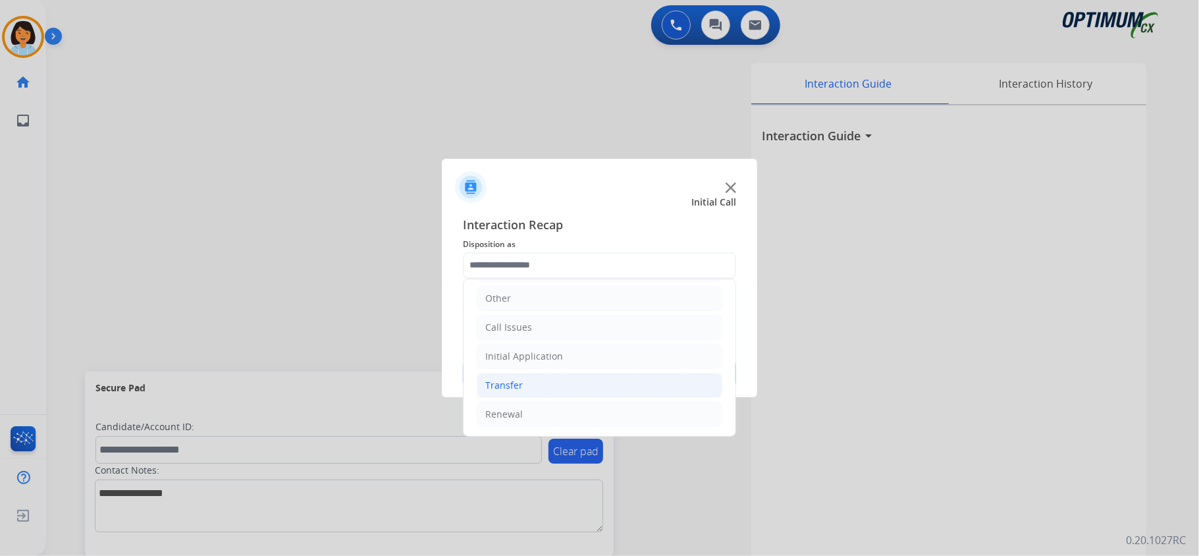
click at [617, 377] on li "Transfer" at bounding box center [600, 385] width 246 height 25
click at [603, 354] on li "Initial Application" at bounding box center [600, 352] width 246 height 25
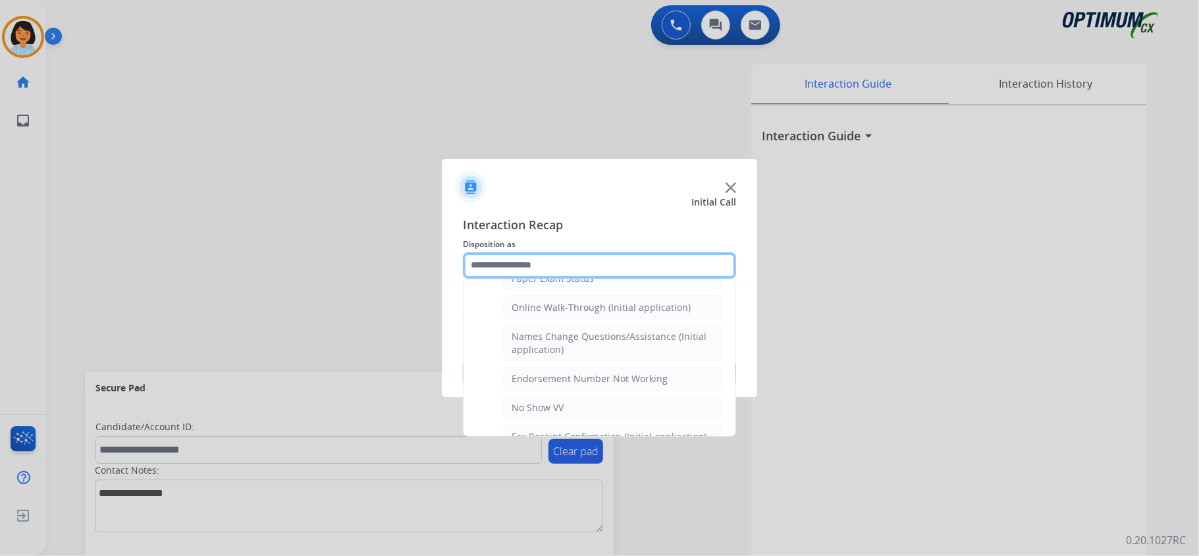
scroll to position [273, 0]
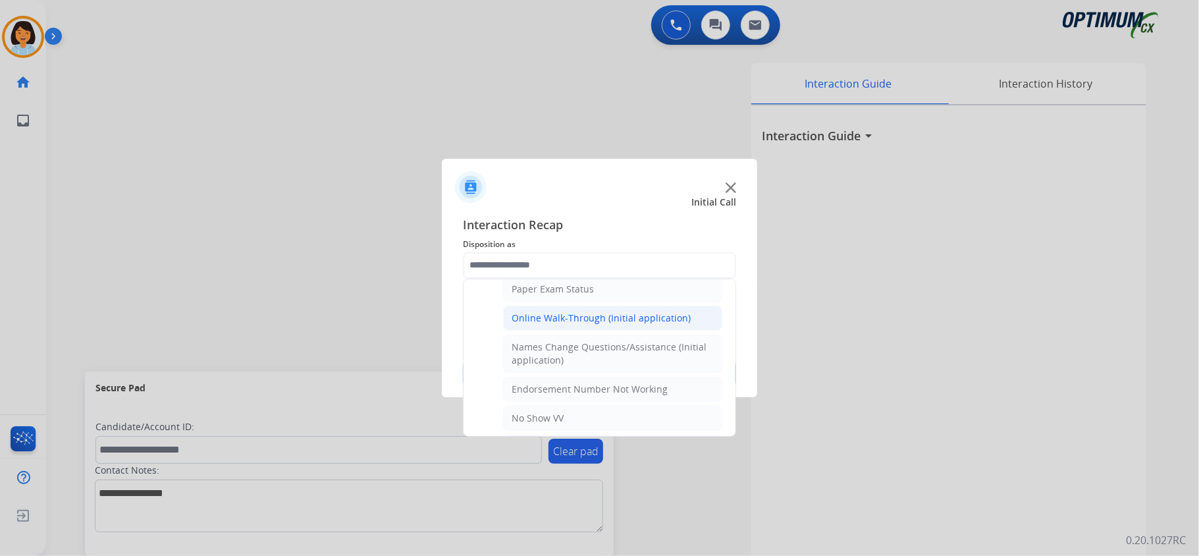
click at [643, 321] on div "Online Walk-Through (Initial application)" at bounding box center [600, 317] width 179 height 13
type input "**********"
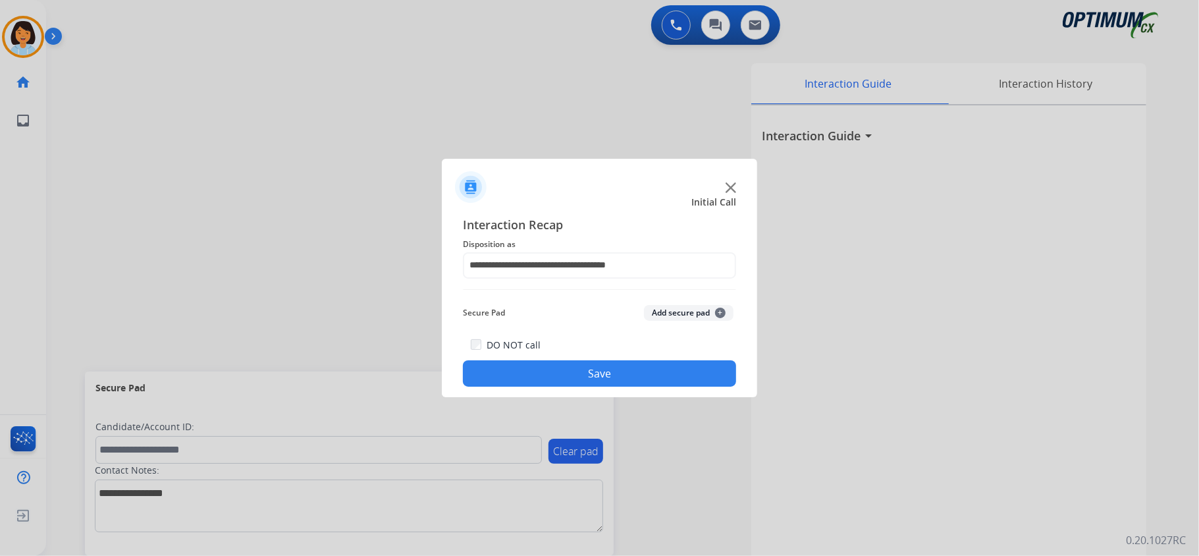
click at [632, 369] on button "Save" at bounding box center [599, 373] width 273 height 26
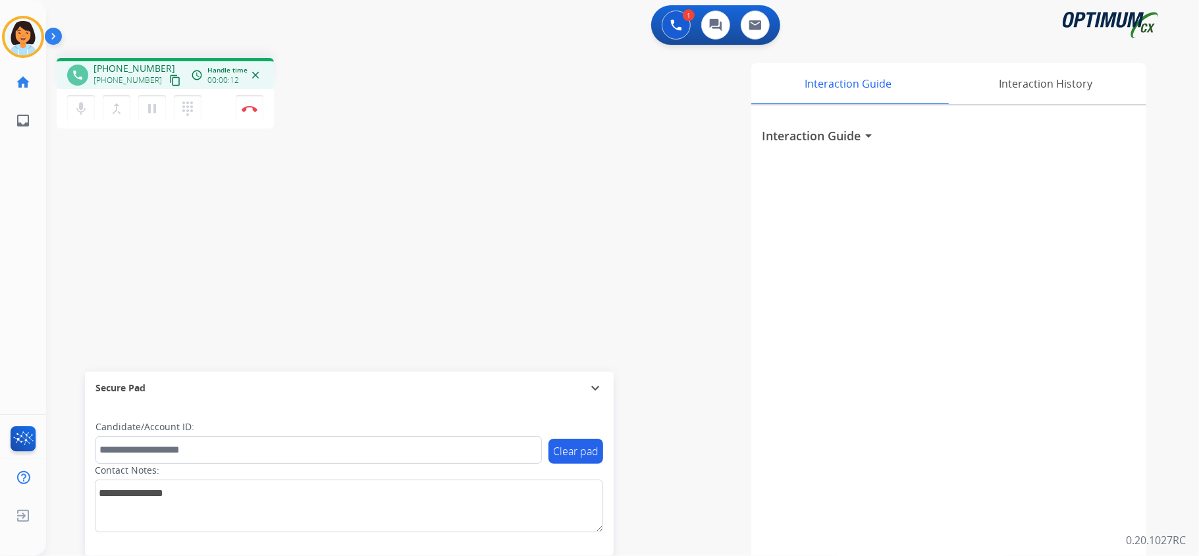
click at [169, 80] on mat-icon "content_copy" at bounding box center [175, 80] width 12 height 12
click at [243, 103] on button "Disconnect" at bounding box center [250, 109] width 28 height 28
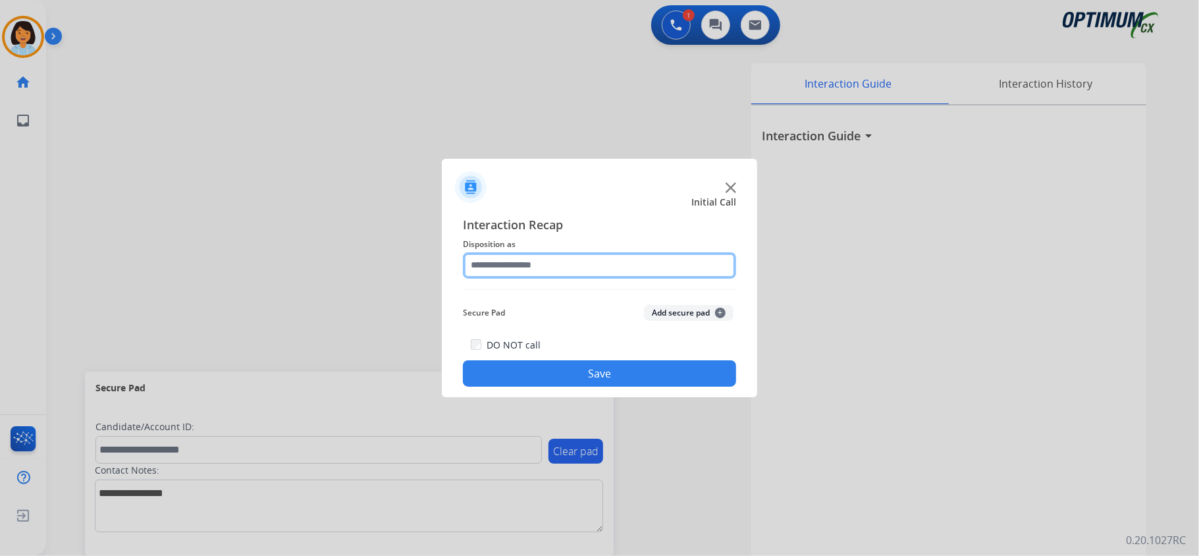
click at [579, 261] on input "text" at bounding box center [599, 265] width 273 height 26
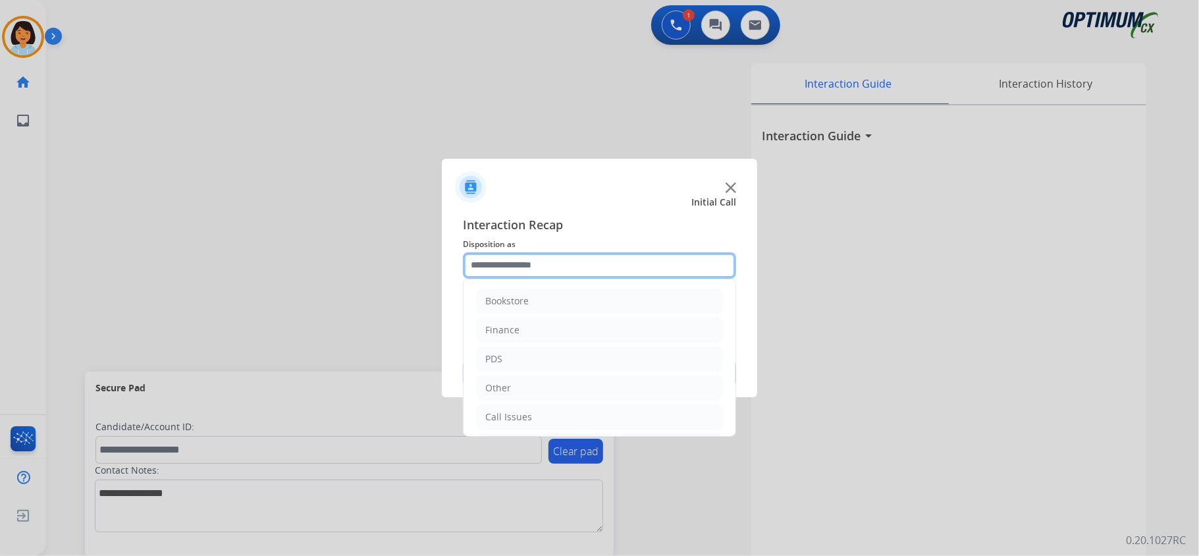
click at [579, 261] on input "text" at bounding box center [599, 265] width 273 height 26
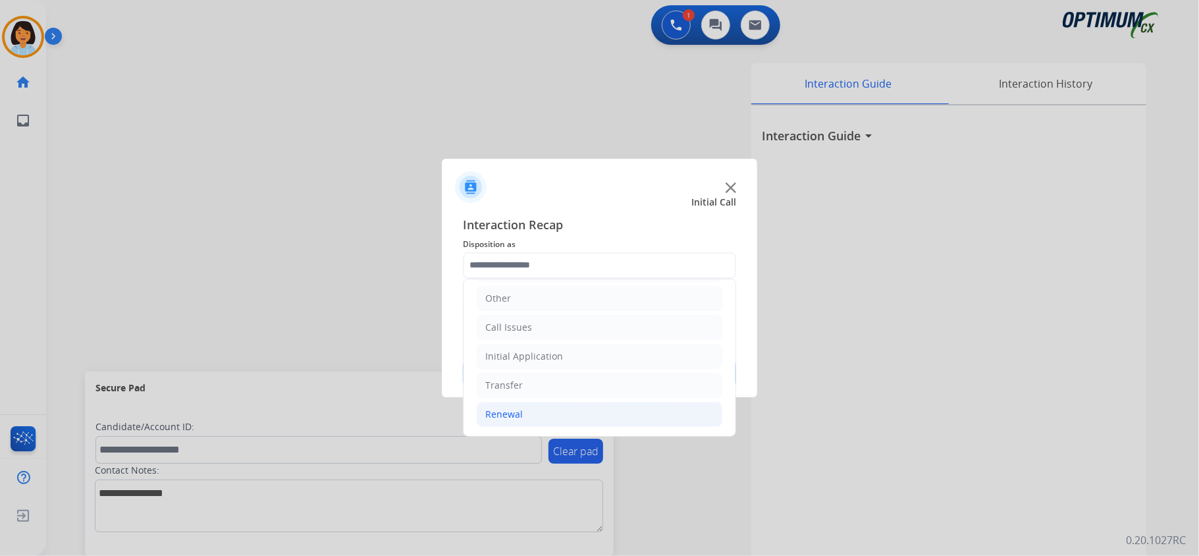
click at [578, 411] on li "Renewal" at bounding box center [600, 414] width 246 height 25
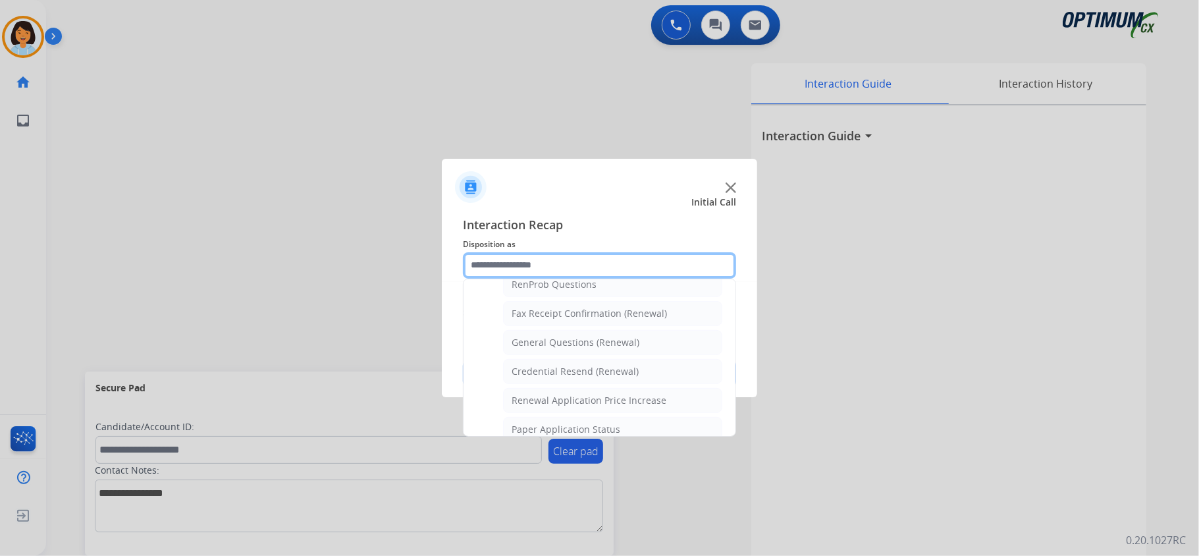
scroll to position [351, 0]
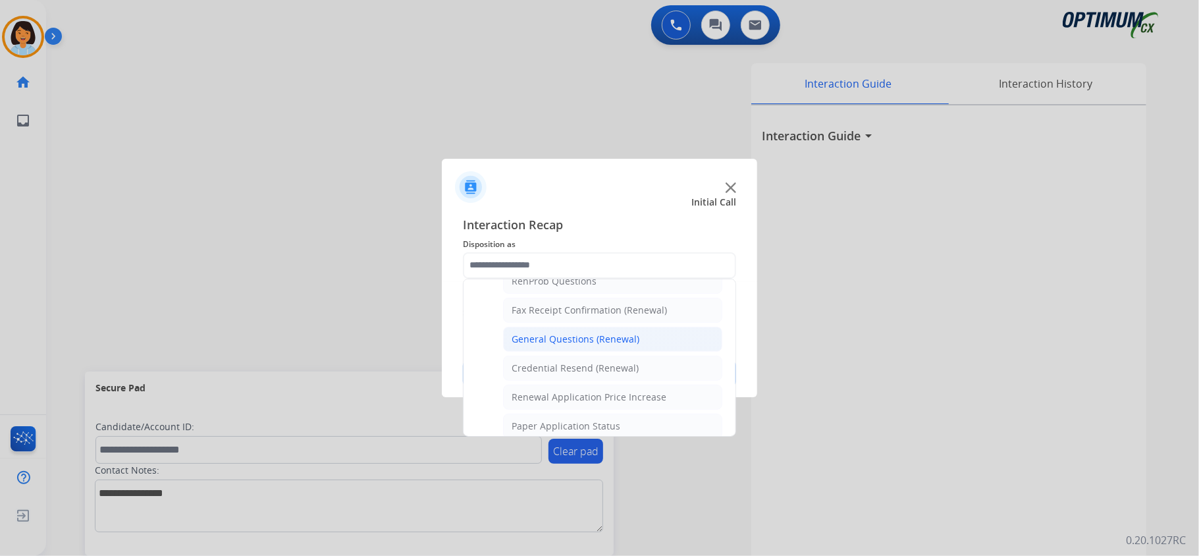
click at [538, 343] on div "General Questions (Renewal)" at bounding box center [575, 338] width 128 height 13
type input "**********"
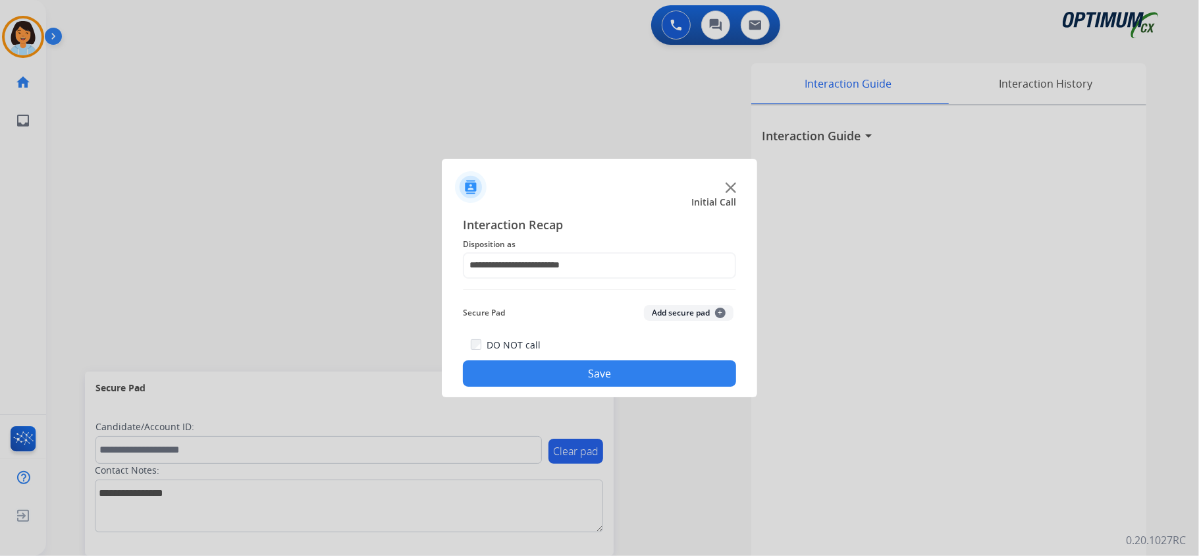
click at [556, 372] on button "Save" at bounding box center [599, 373] width 273 height 26
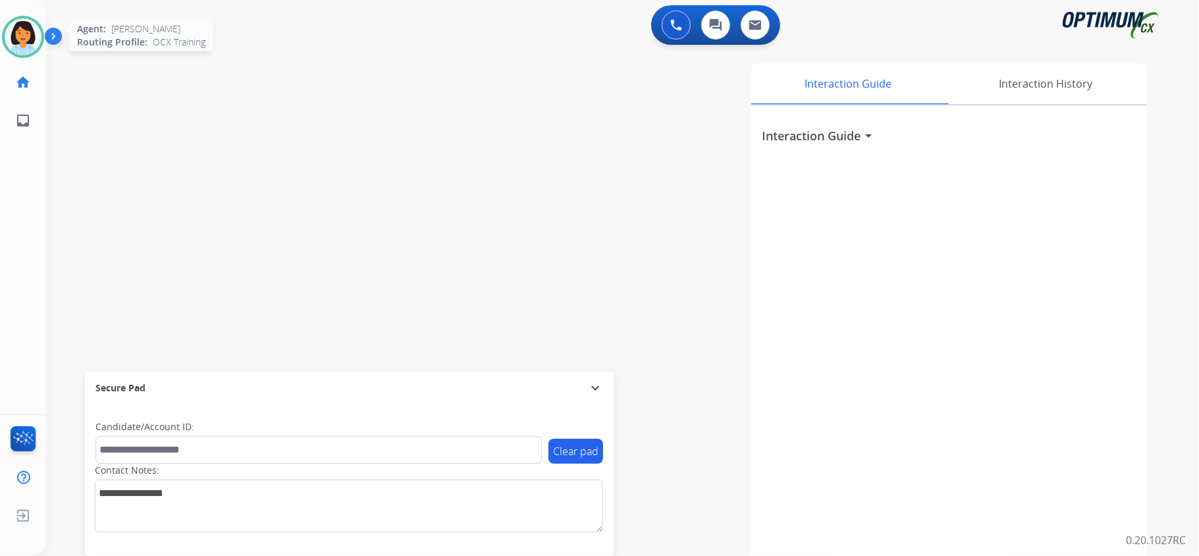
click at [21, 34] on img at bounding box center [23, 36] width 37 height 37
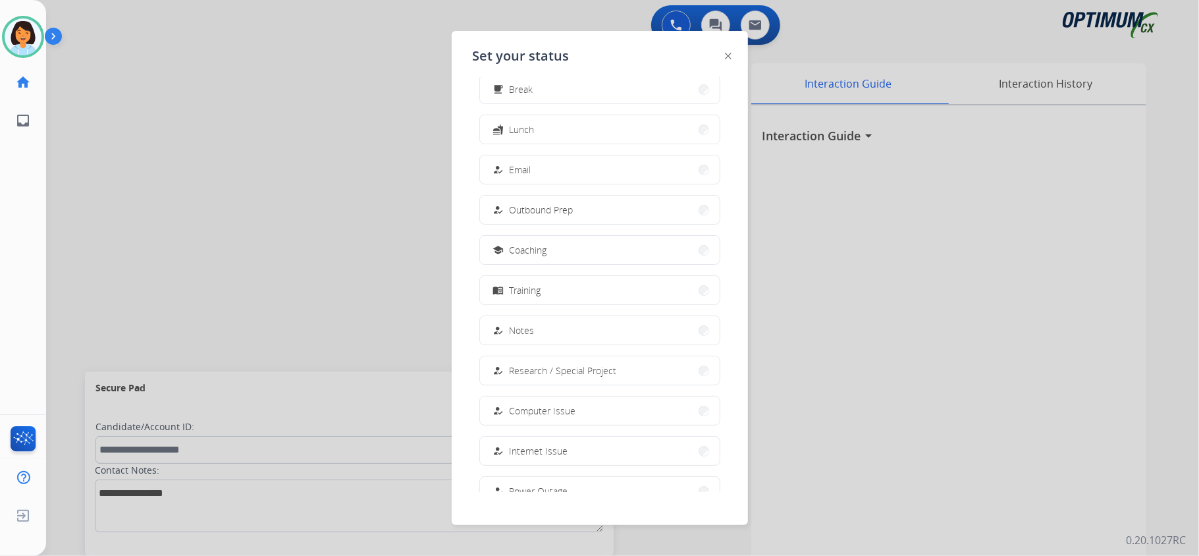
scroll to position [54, 0]
click at [585, 295] on button "menu_book Training" at bounding box center [600, 289] width 240 height 28
